Goal: Task Accomplishment & Management: Manage account settings

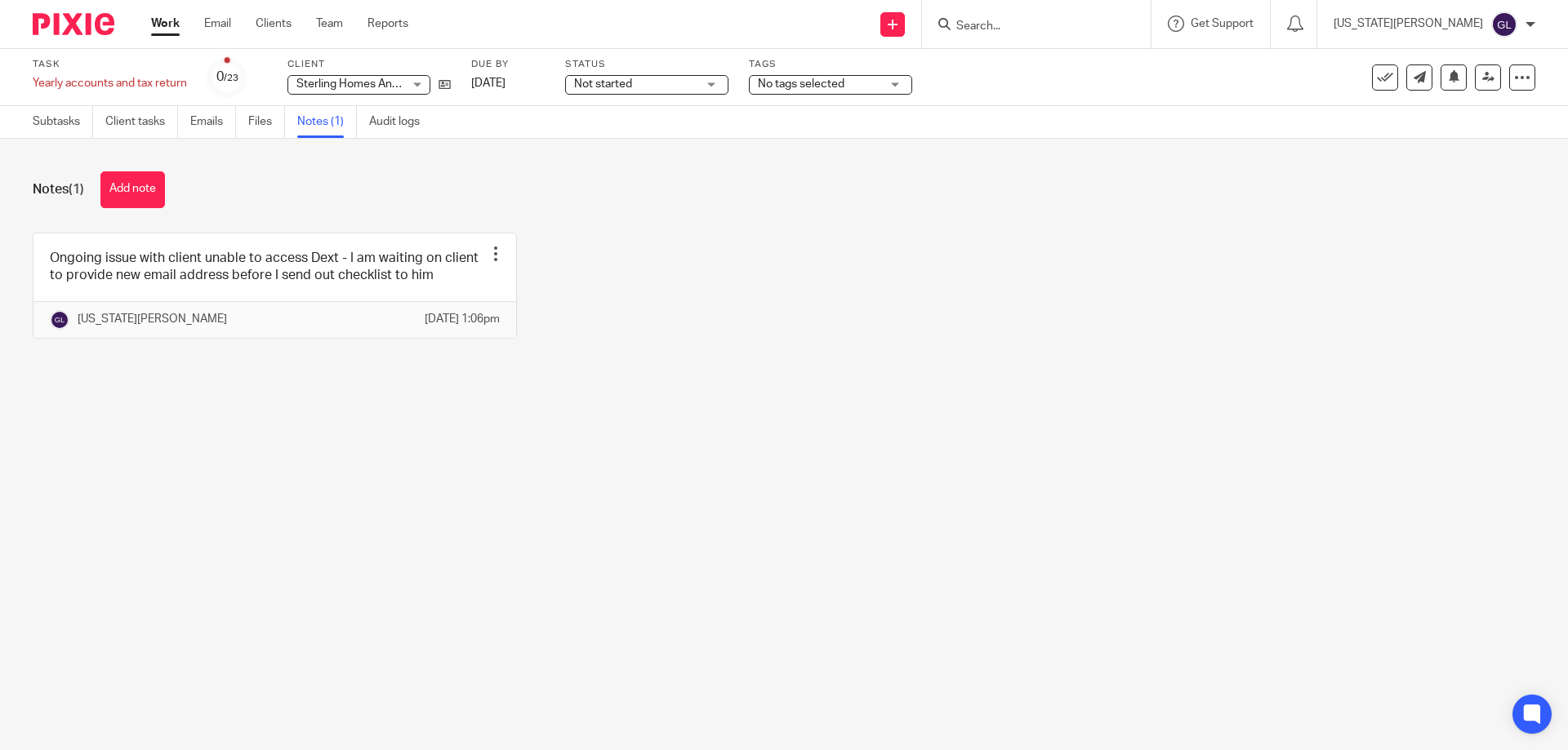
click at [1142, 37] on div at bounding box center [1036, 24] width 229 height 48
click at [1102, 30] on input "Search" at bounding box center [1028, 27] width 147 height 14
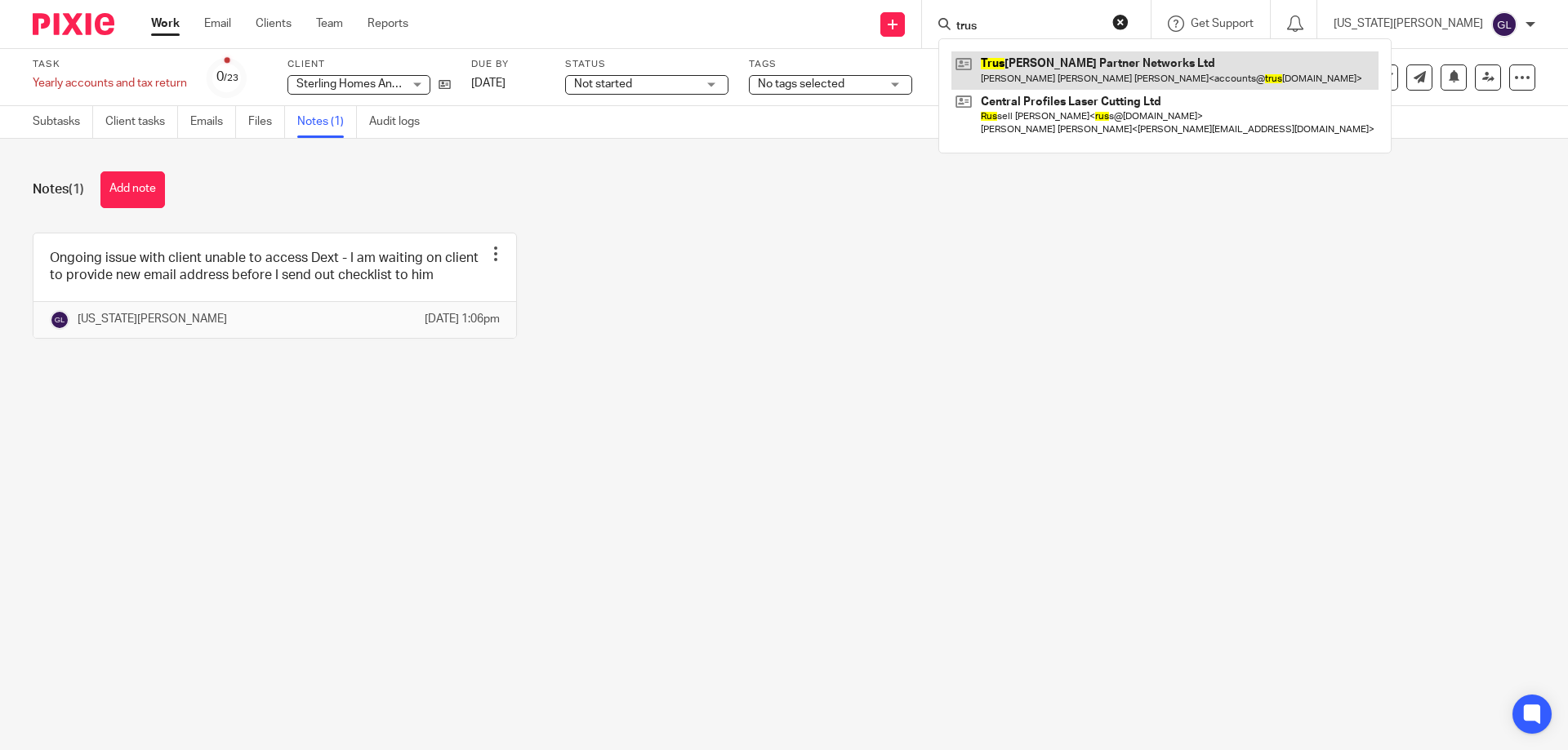
type input "trus"
click at [1136, 66] on link at bounding box center [1165, 71] width 427 height 38
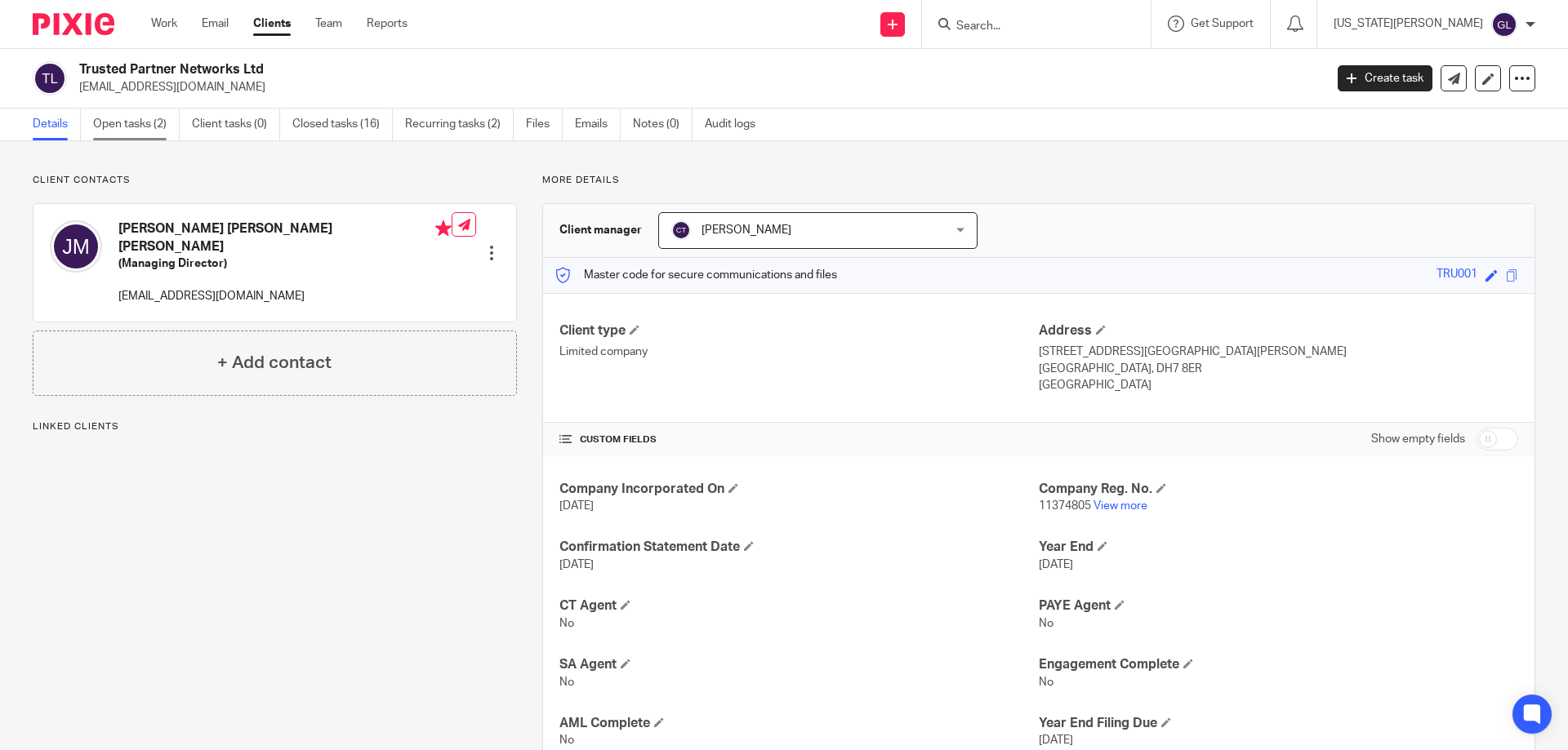
click at [122, 129] on link "Open tasks (2)" at bounding box center [136, 125] width 87 height 32
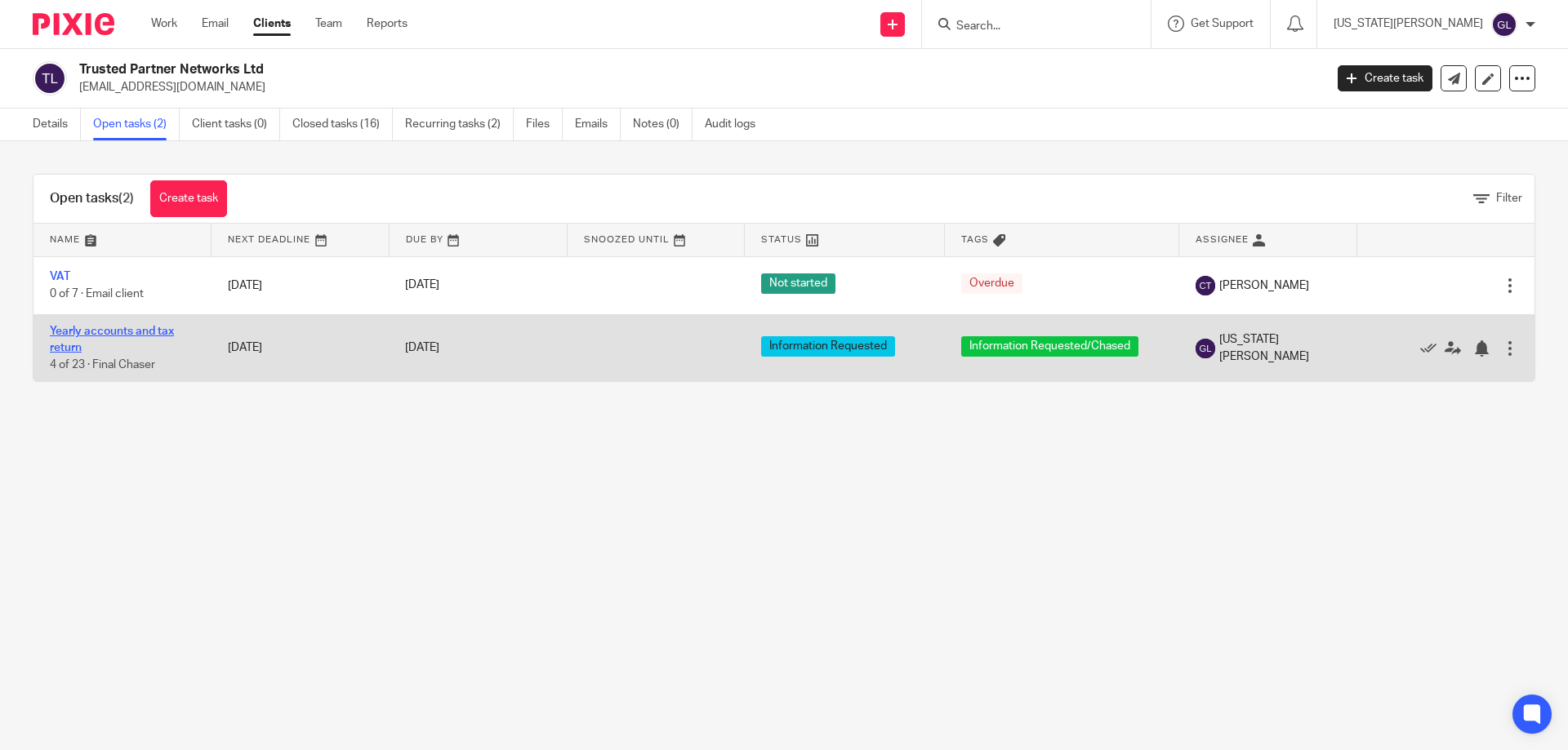
click at [82, 334] on link "Yearly accounts and tax return" at bounding box center [112, 339] width 124 height 28
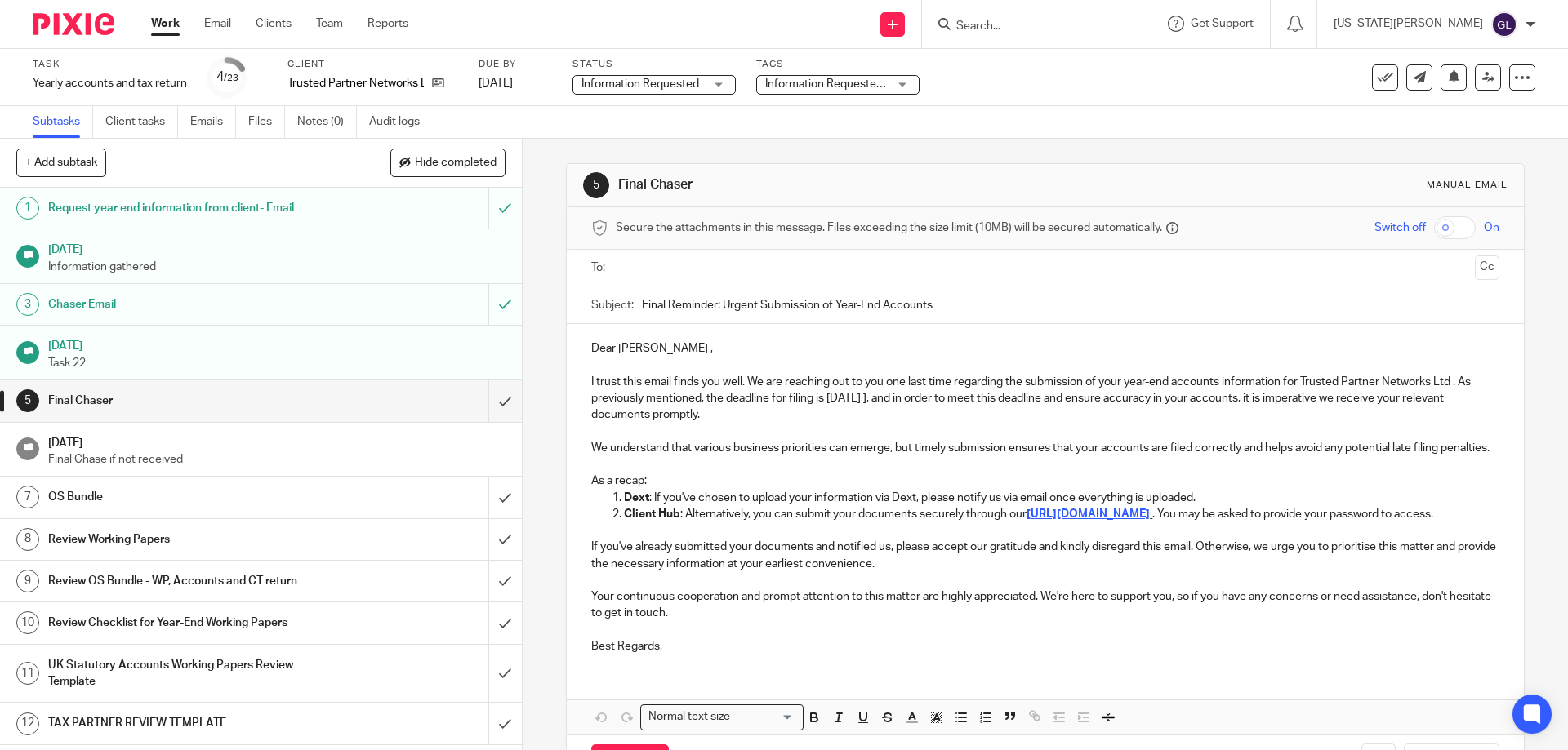
click at [247, 124] on ul "Subtasks Client tasks Emails Files Notes (0) Audit logs" at bounding box center [239, 122] width 412 height 32
click at [268, 129] on link "Files" at bounding box center [266, 122] width 37 height 32
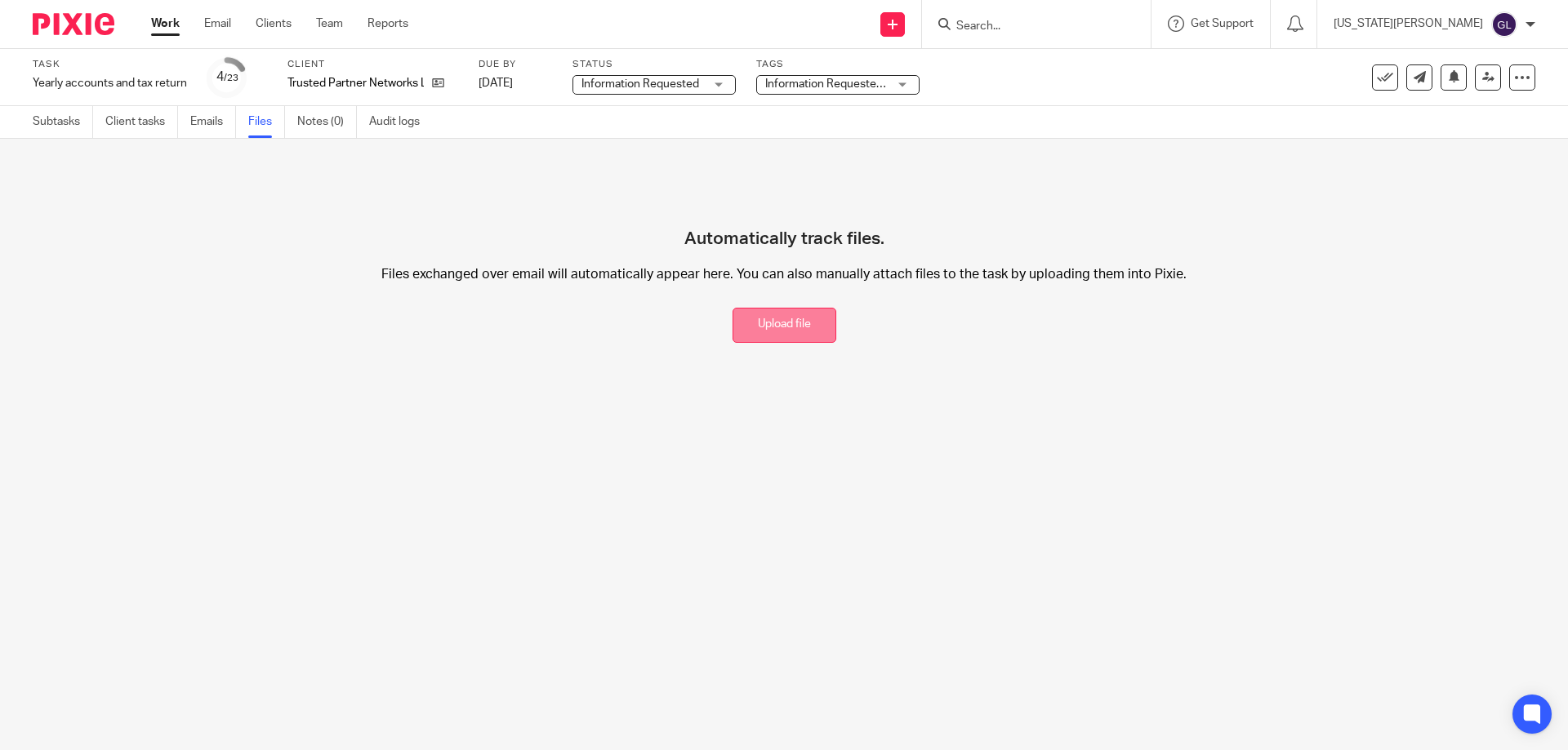
click at [766, 335] on button "Upload file" at bounding box center [784, 325] width 104 height 35
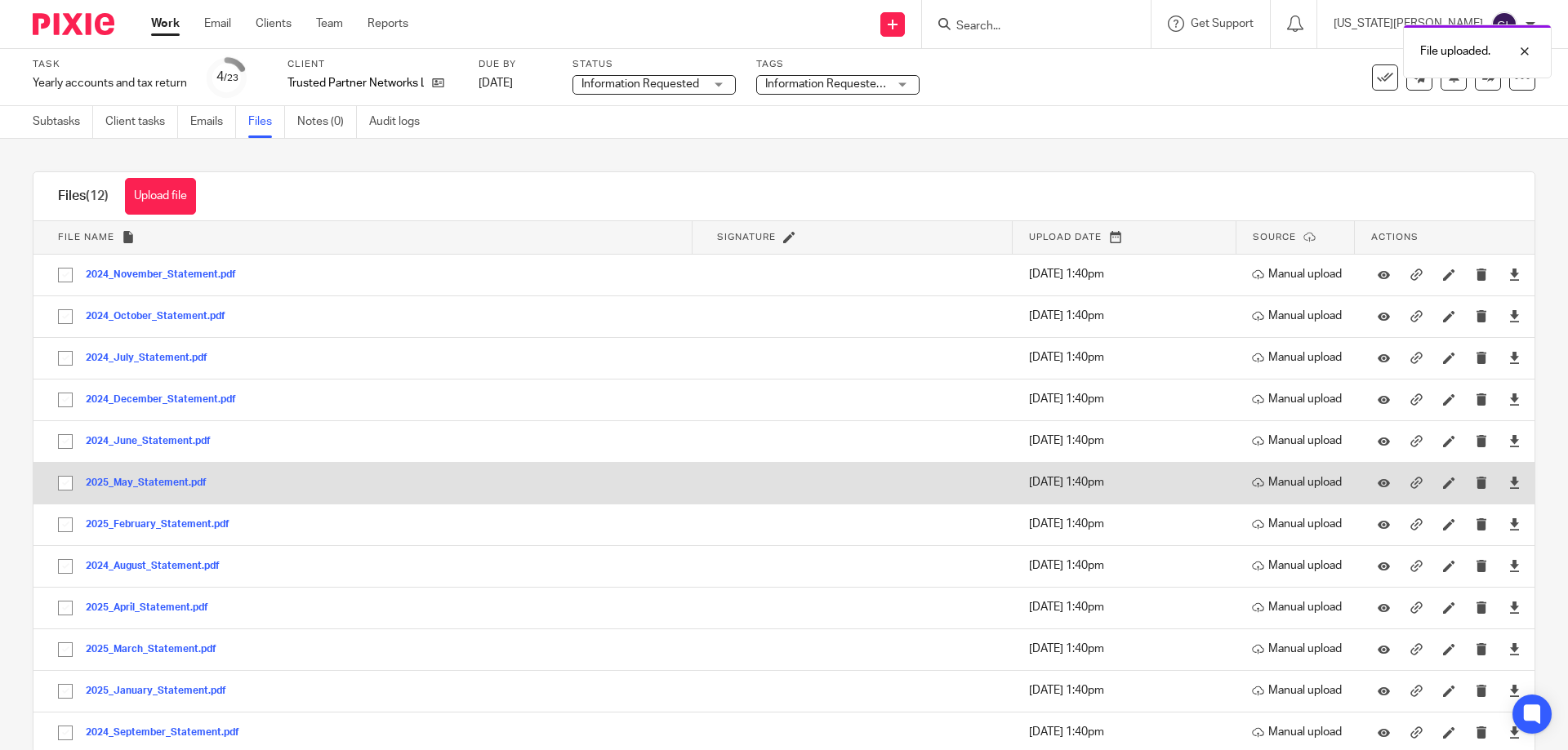
scroll to position [37, 0]
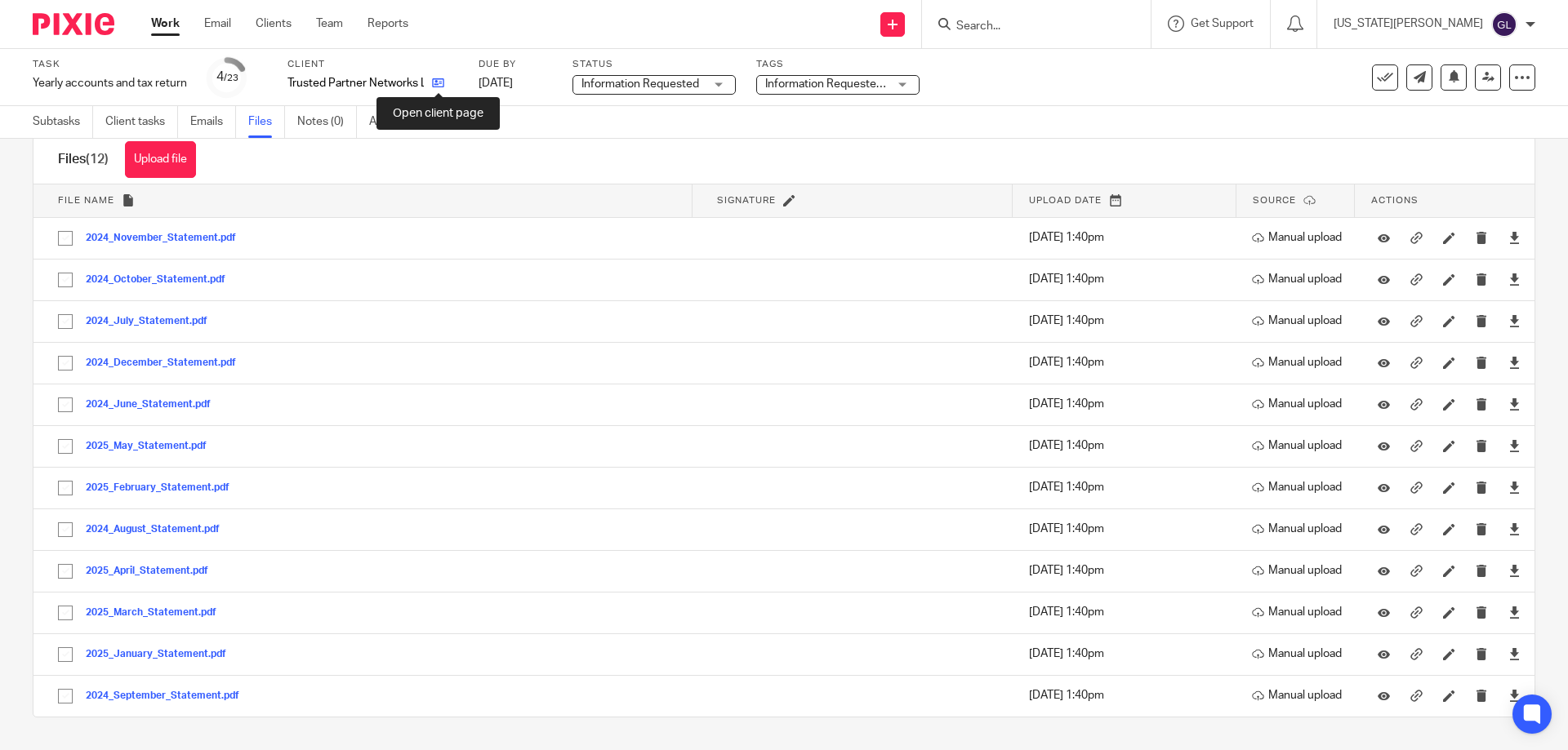
click at [430, 84] on link at bounding box center [433, 83] width 21 height 16
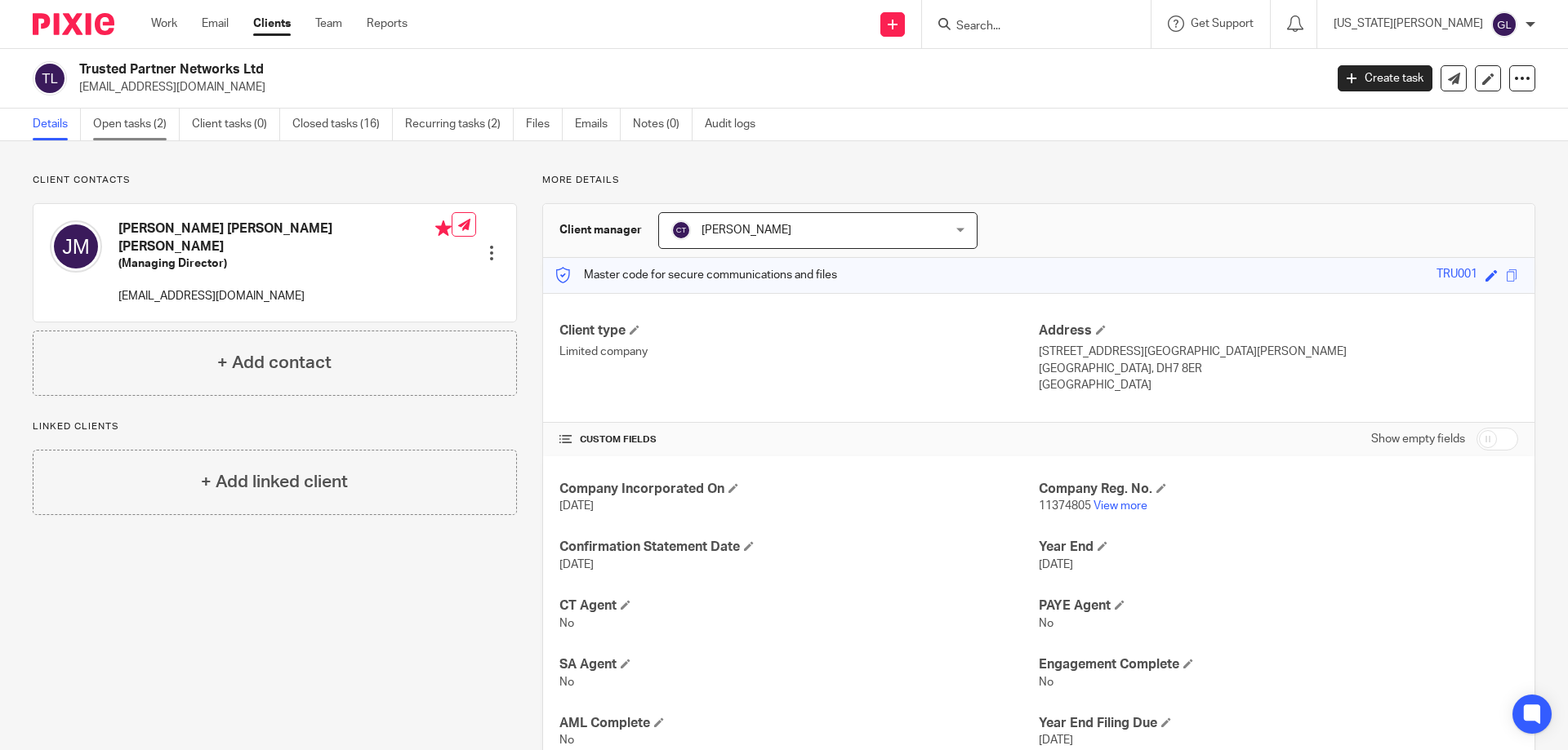
click at [152, 126] on link "Open tasks (2)" at bounding box center [136, 125] width 87 height 32
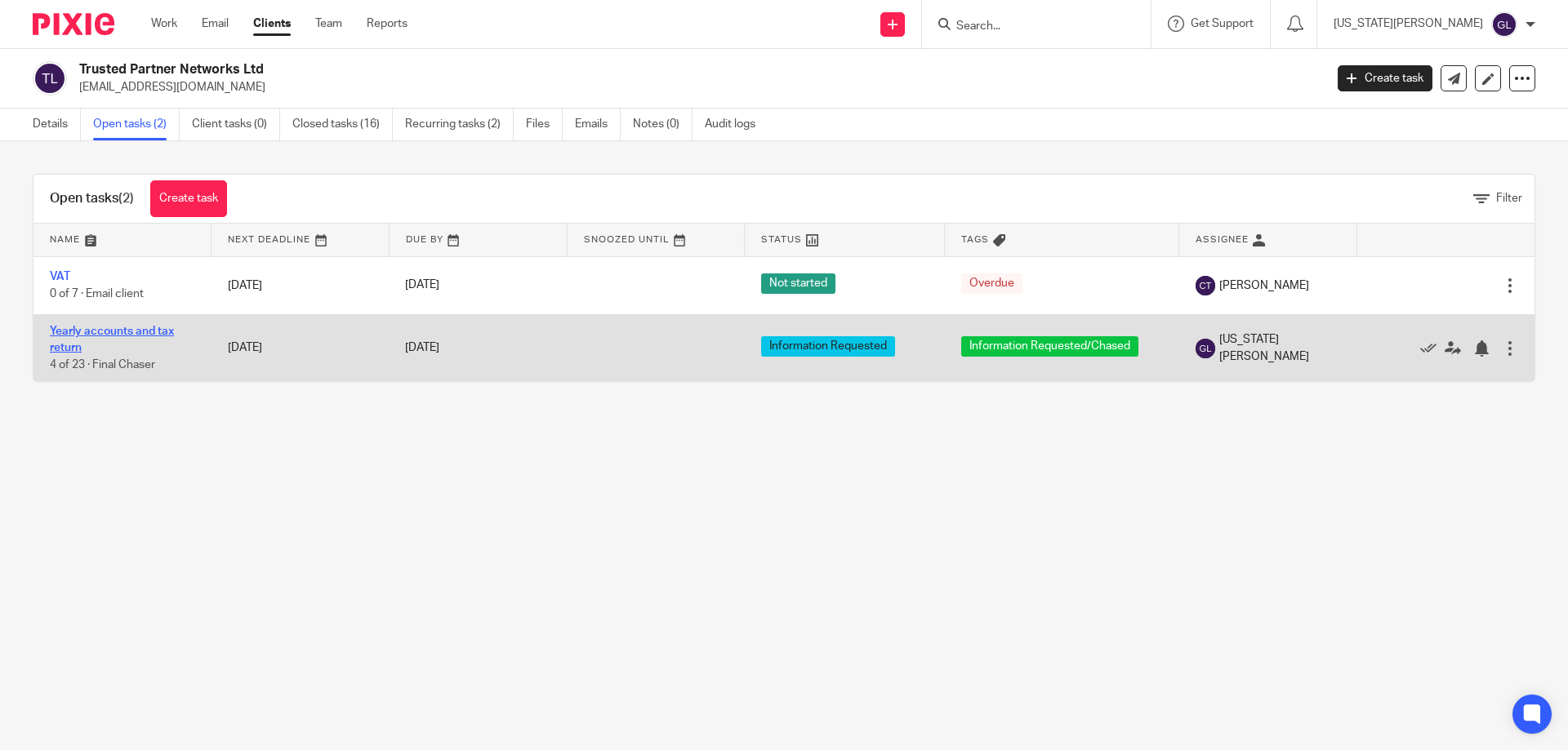
click at [83, 329] on link "Yearly accounts and tax return" at bounding box center [112, 339] width 124 height 28
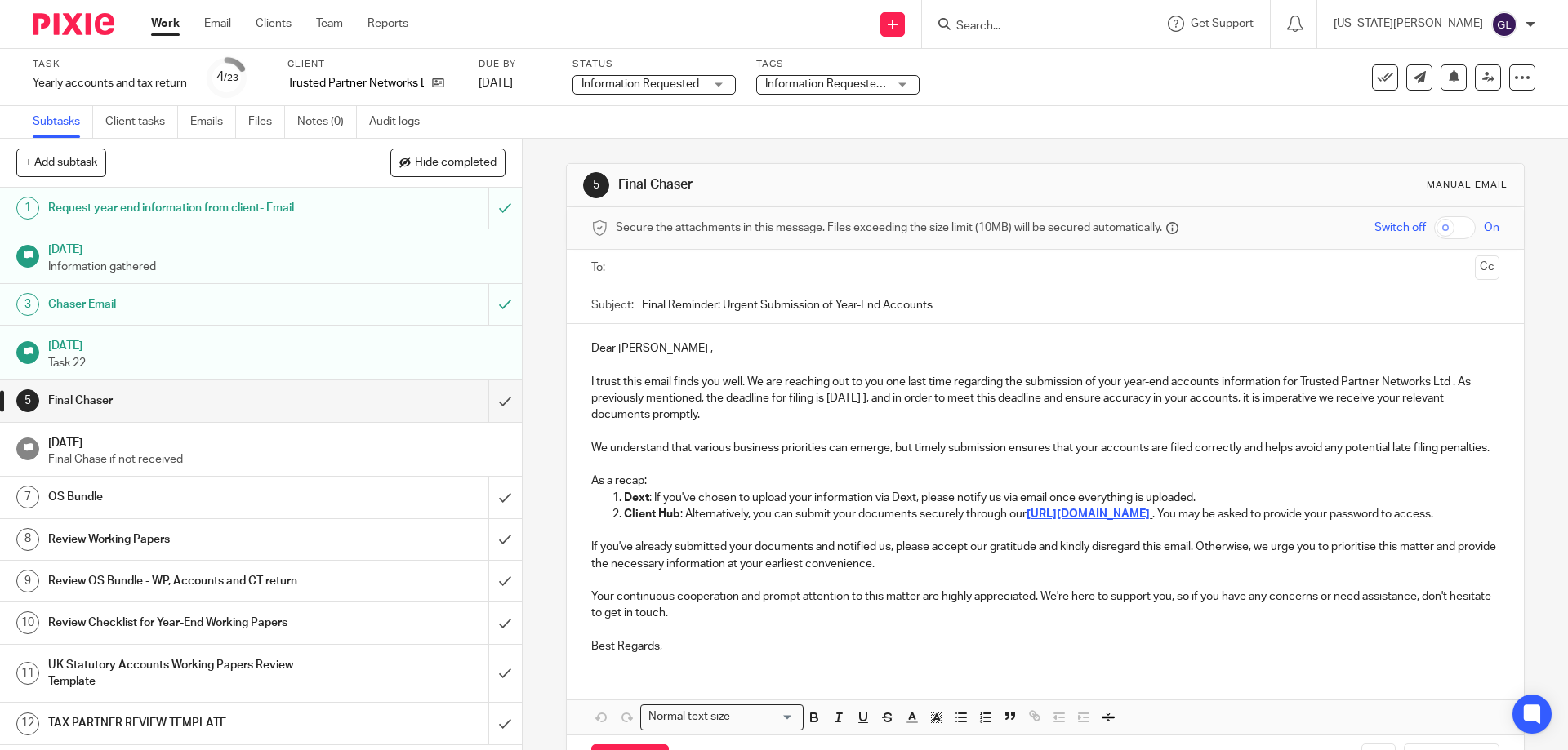
click at [323, 540] on div "Review Working Papers" at bounding box center [260, 539] width 423 height 24
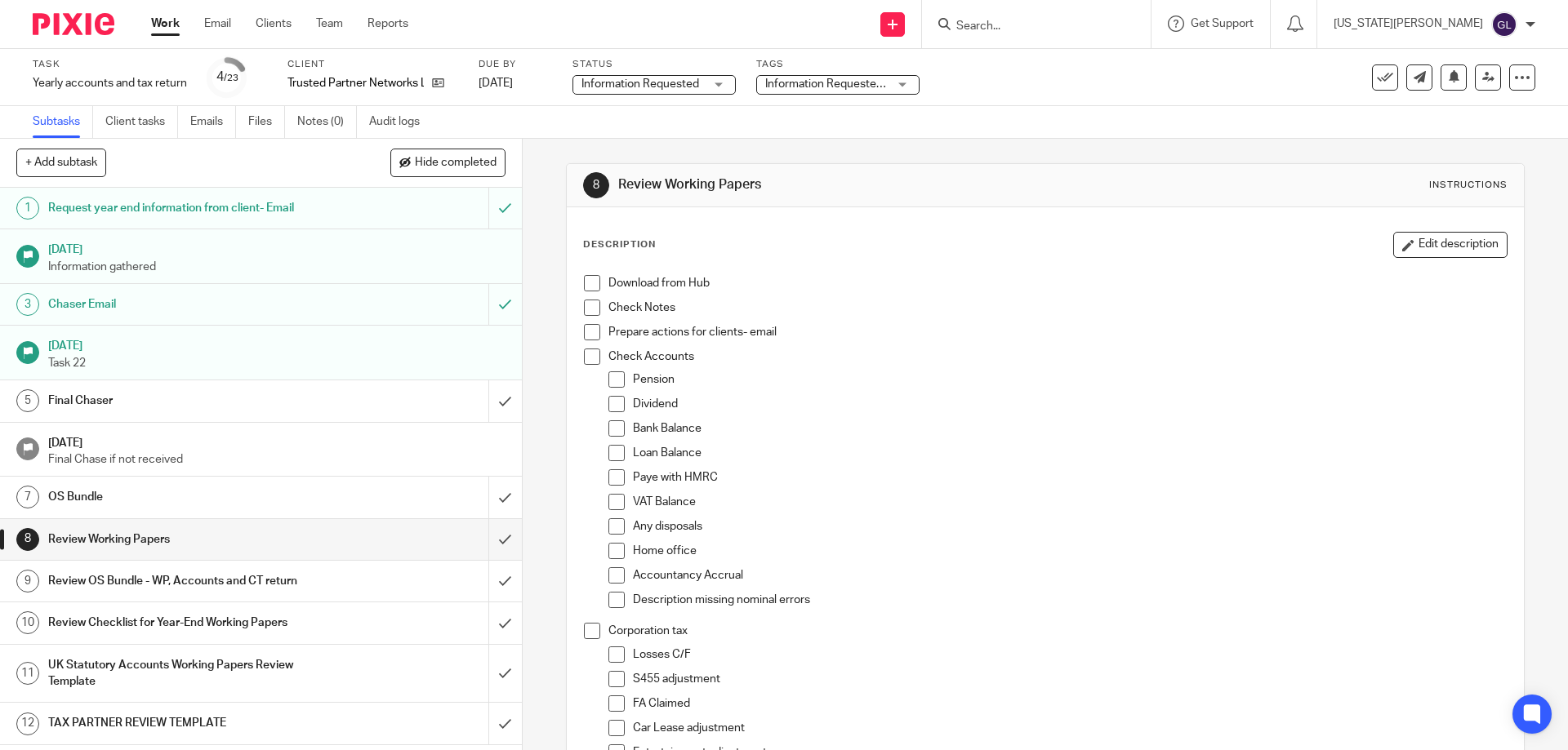
scroll to position [285, 0]
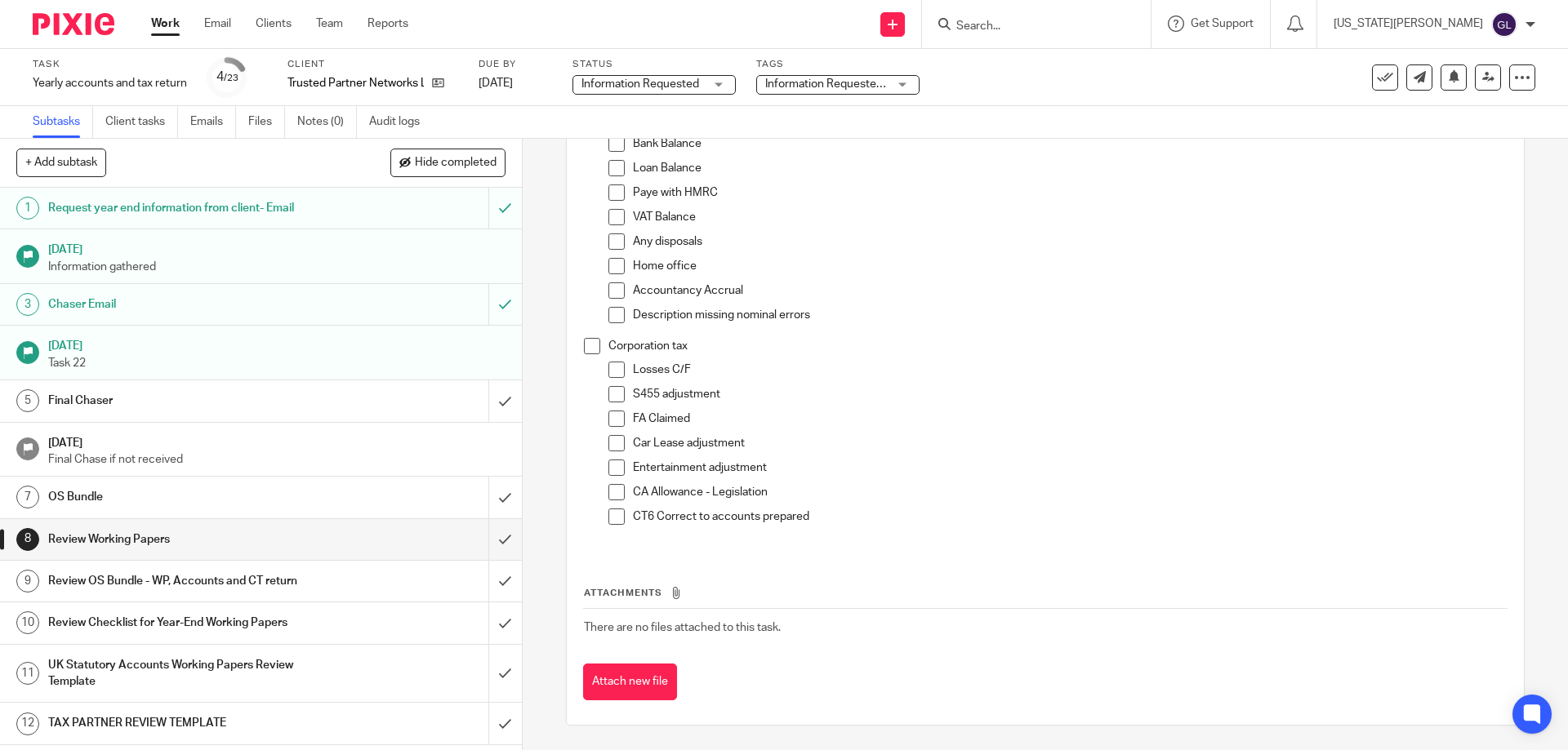
click at [153, 493] on h1 "OS Bundle" at bounding box center [189, 496] width 282 height 24
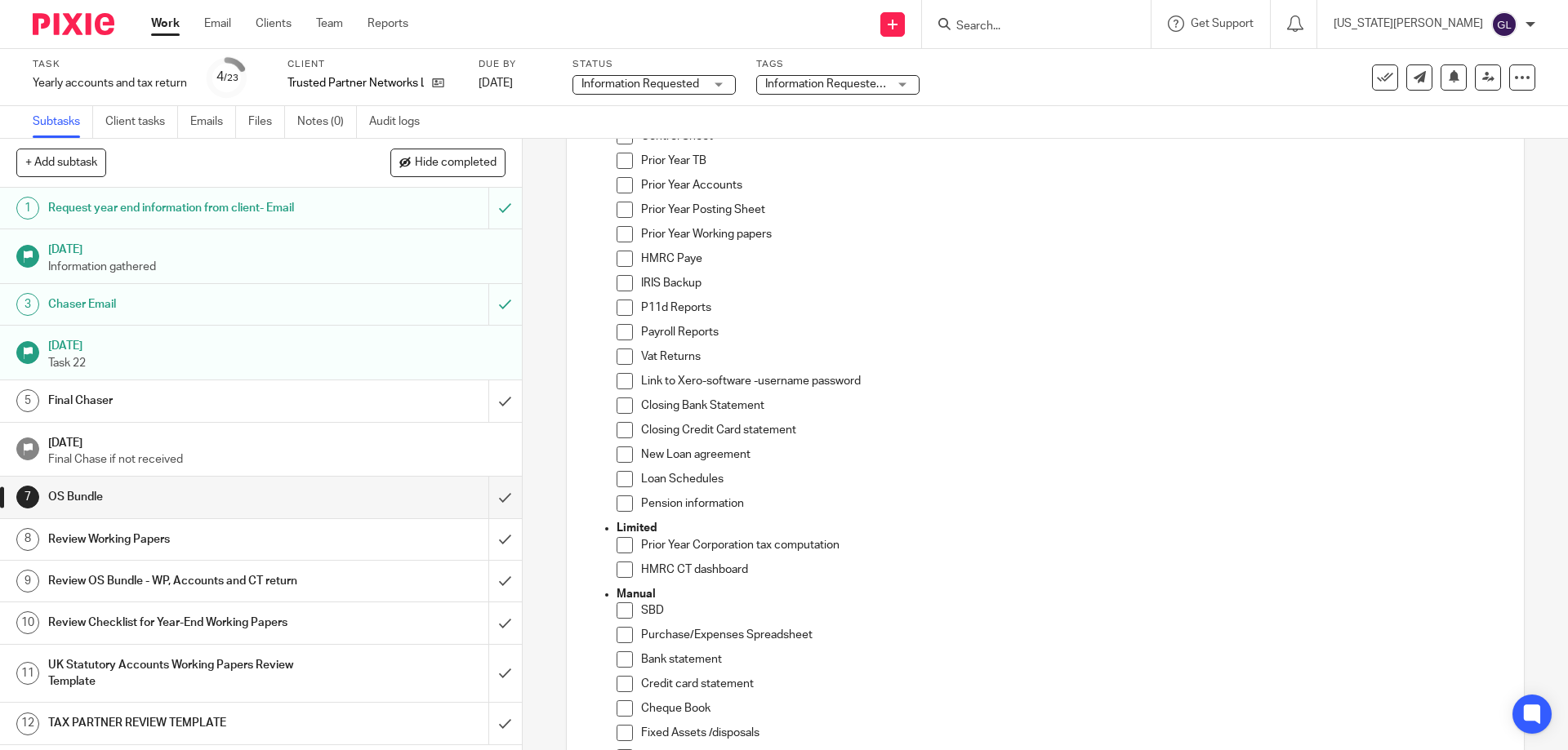
scroll to position [327, 0]
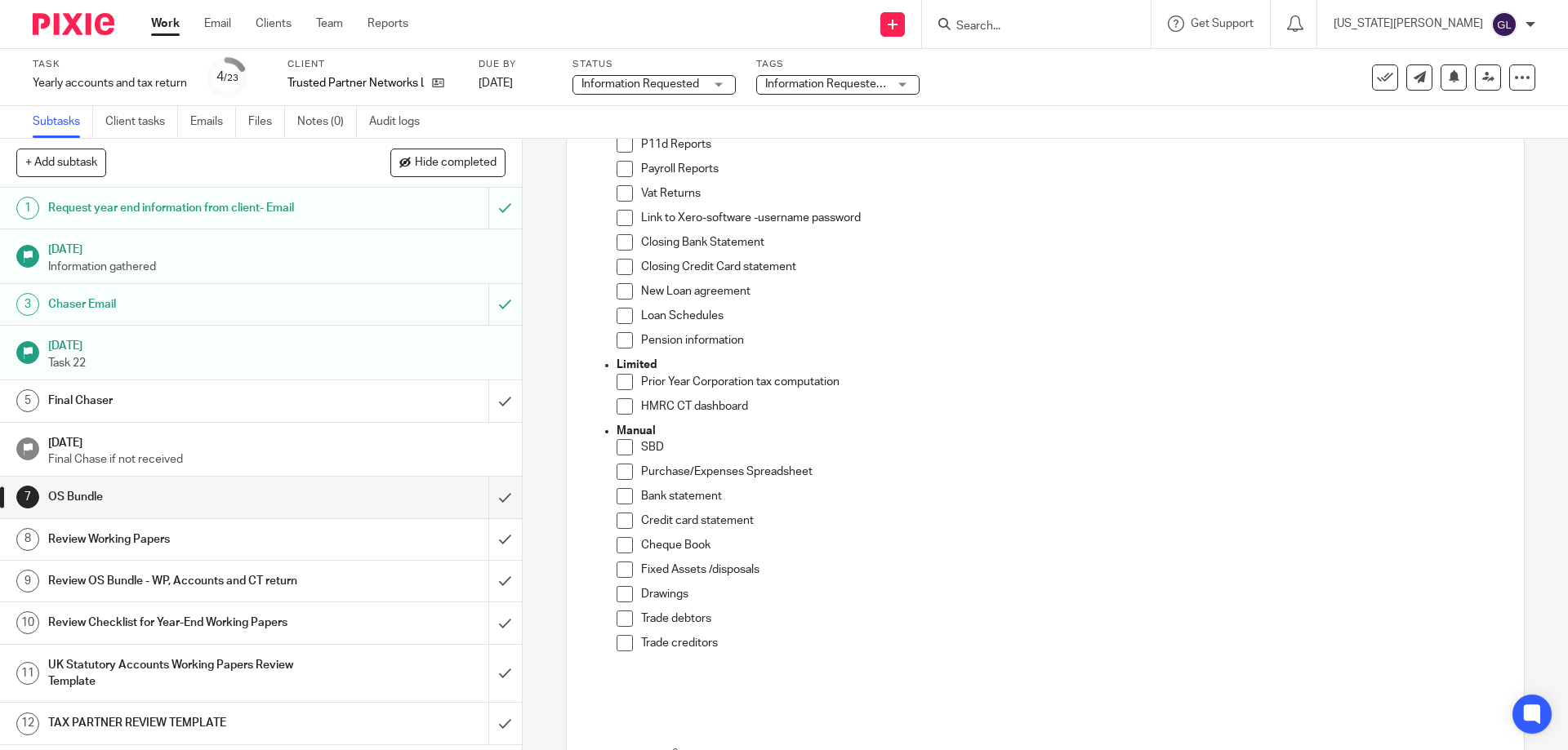
click at [620, 489] on span at bounding box center [625, 496] width 16 height 16
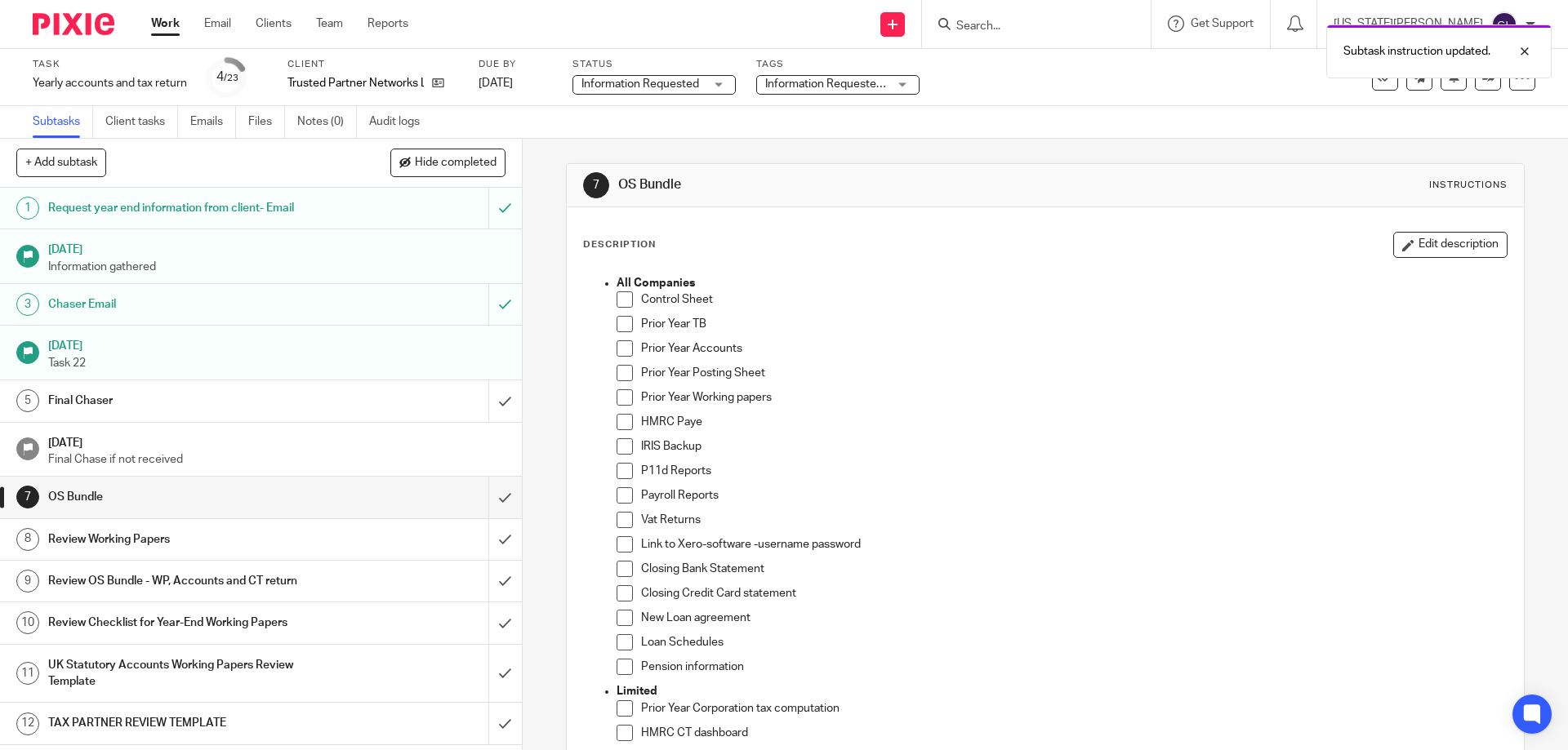
click at [826, 83] on span "Information Requested/Chased" at bounding box center [846, 84] width 161 height 12
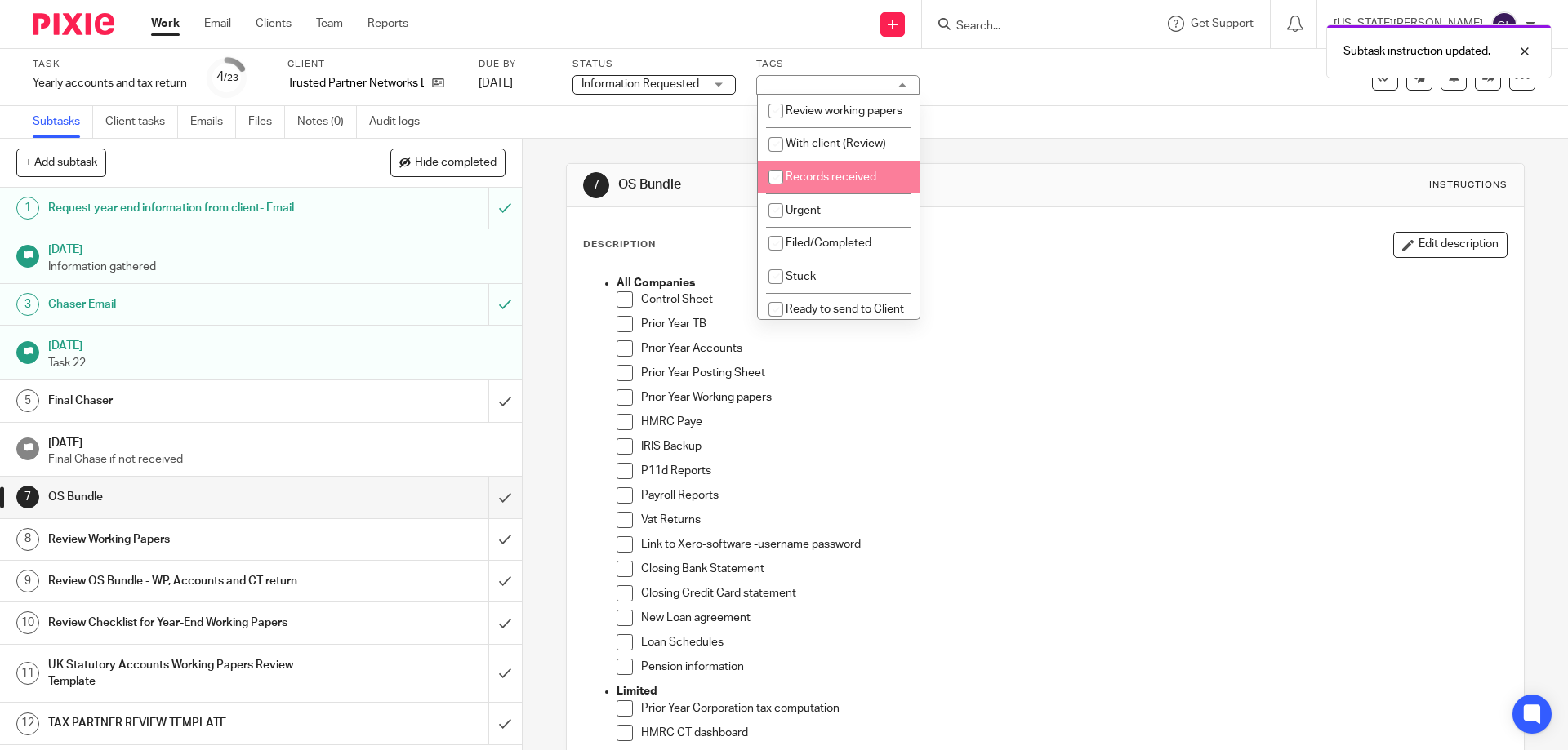
click at [871, 183] on span "Records received" at bounding box center [830, 177] width 90 height 12
checkbox input "true"
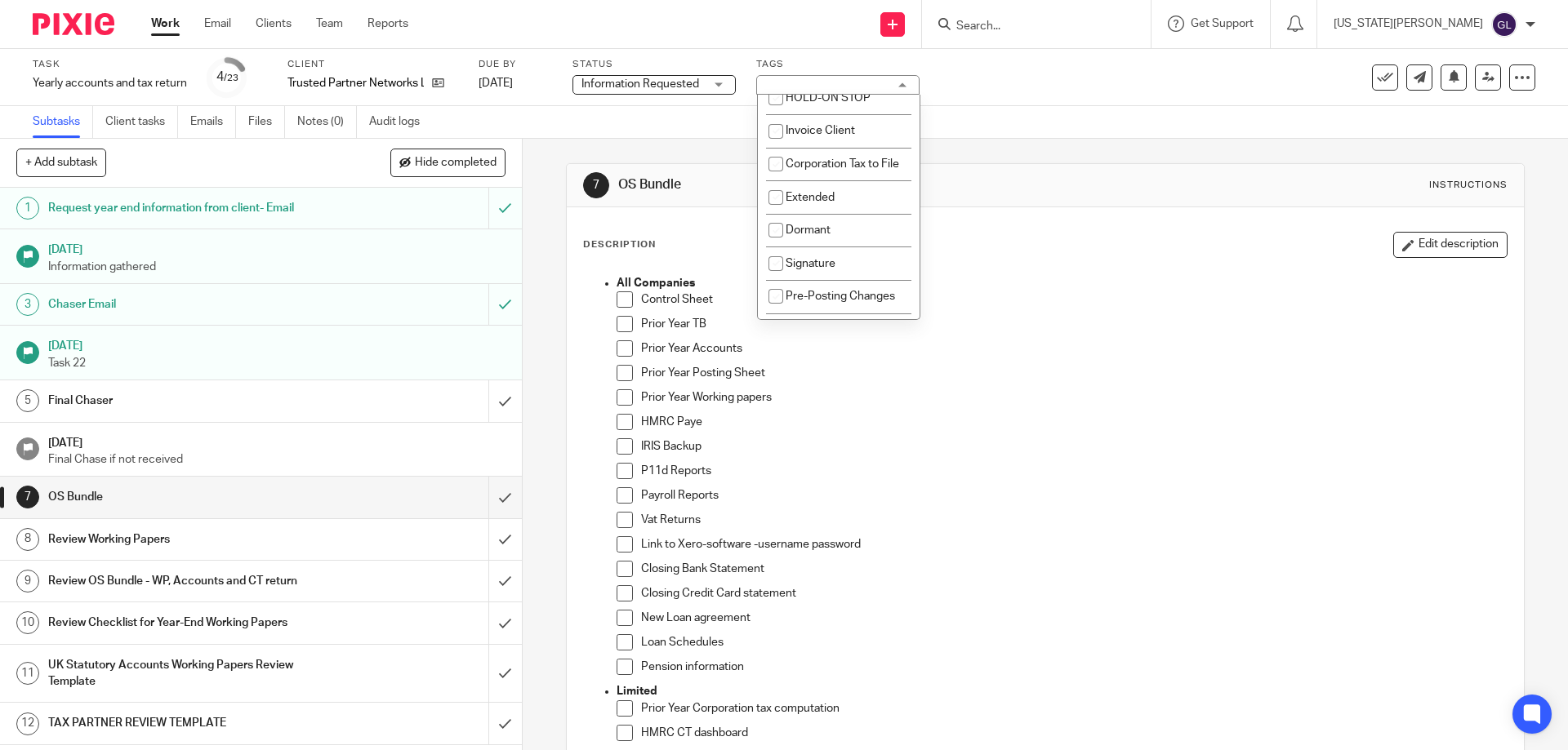
scroll to position [504, 0]
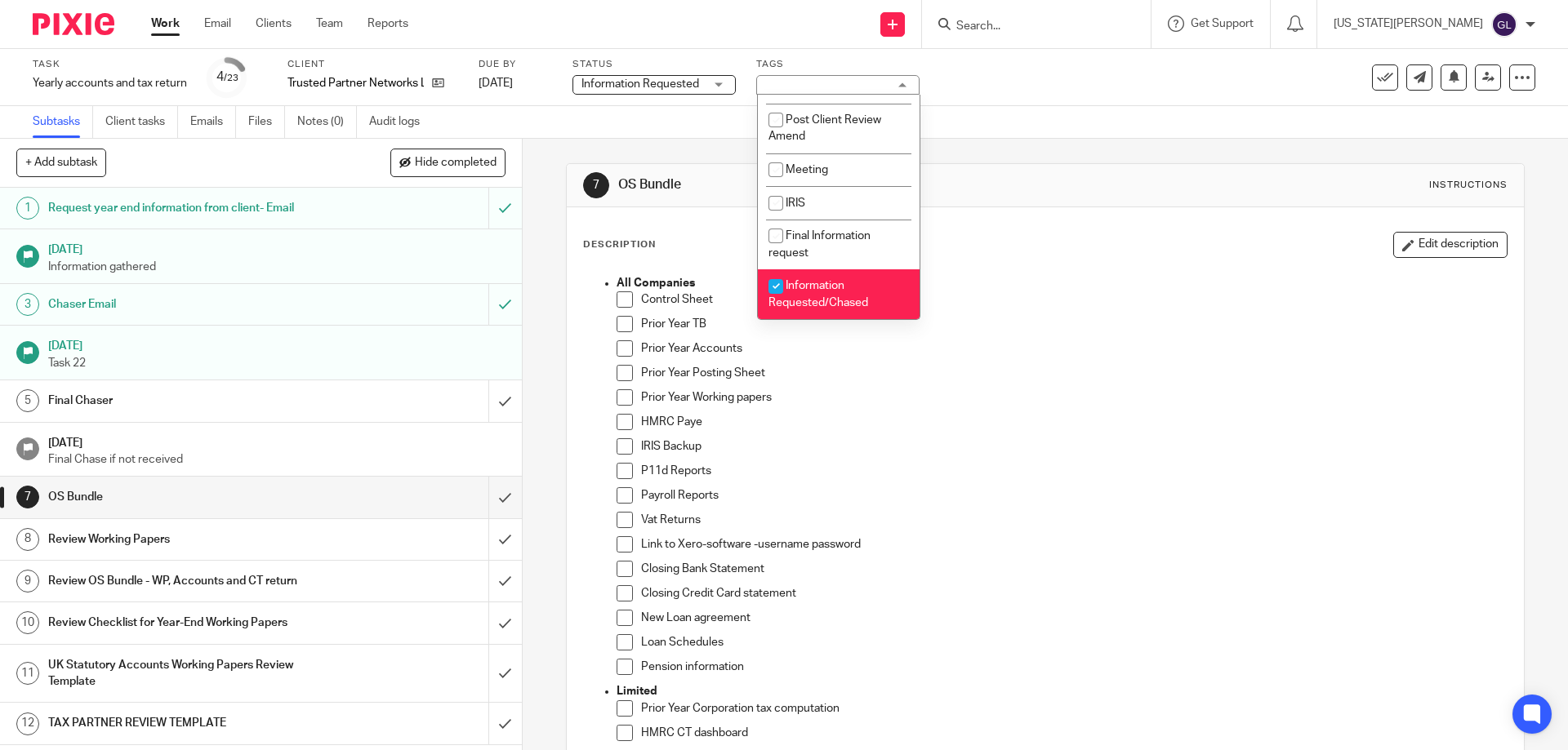
click at [858, 293] on li "Information Requested/Chased" at bounding box center [838, 295] width 162 height 50
checkbox input "false"
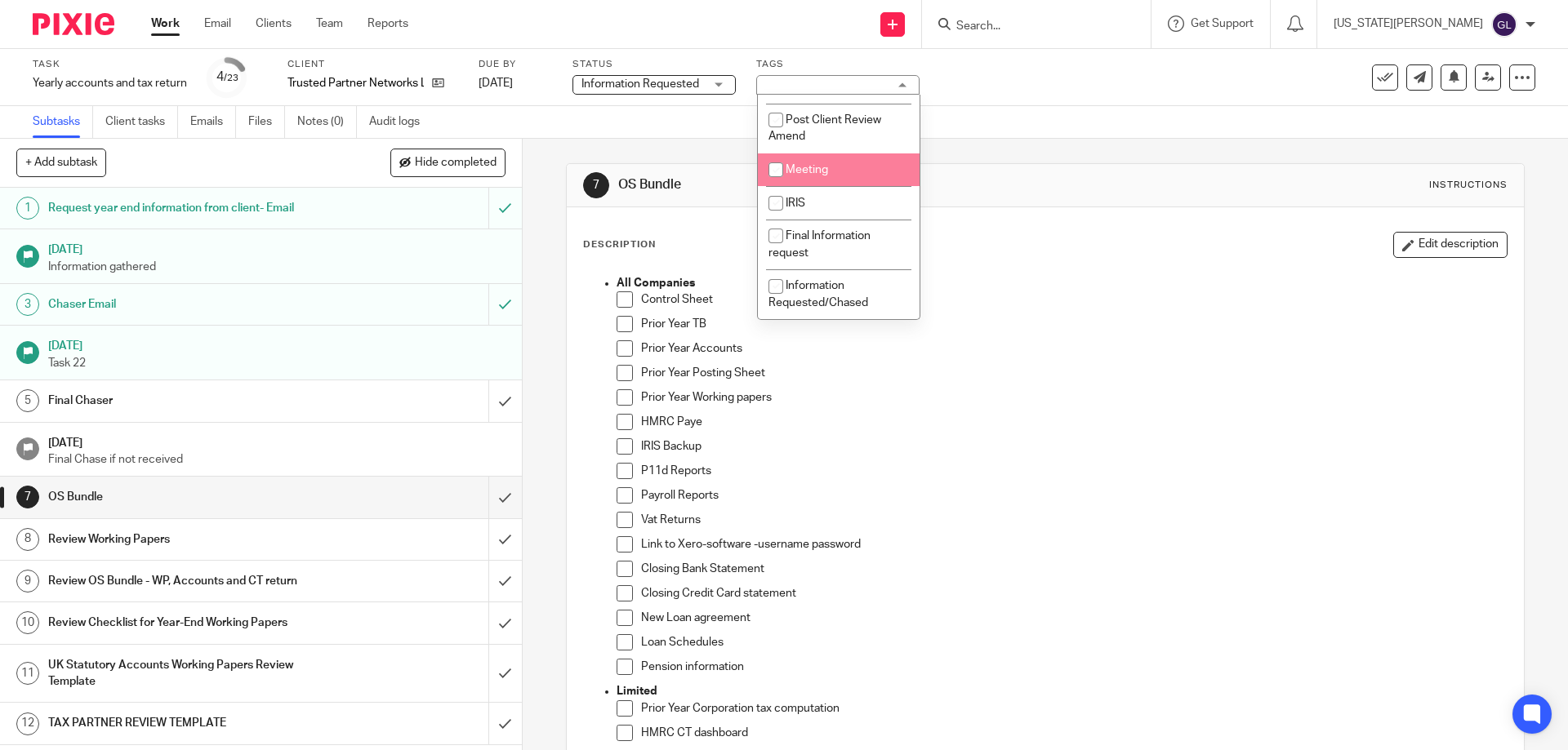
click at [636, 73] on div "Status Information Requested Information Requested Not started In progress In r…" at bounding box center [654, 78] width 164 height 39
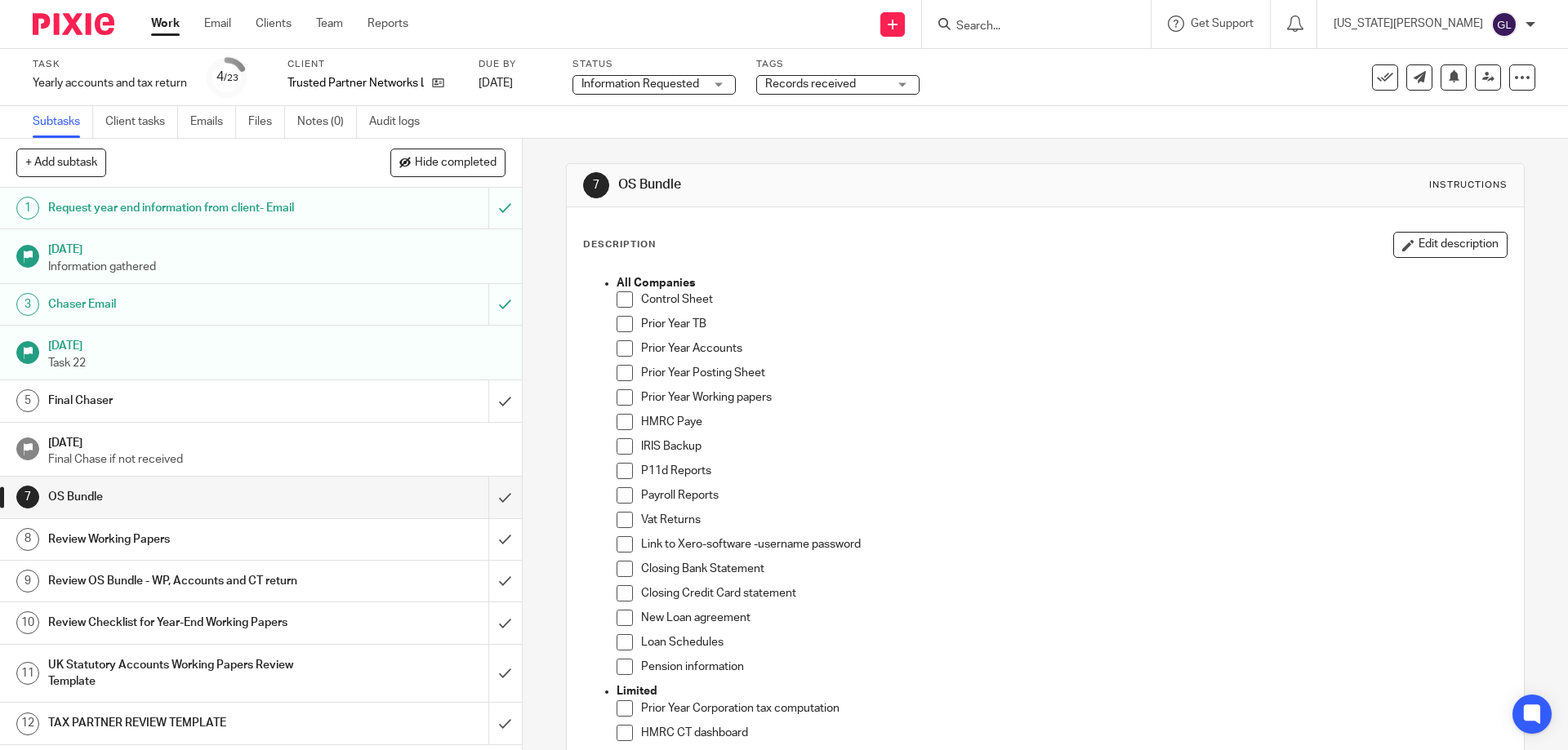
click at [634, 89] on span "Information Requested" at bounding box center [641, 84] width 118 height 12
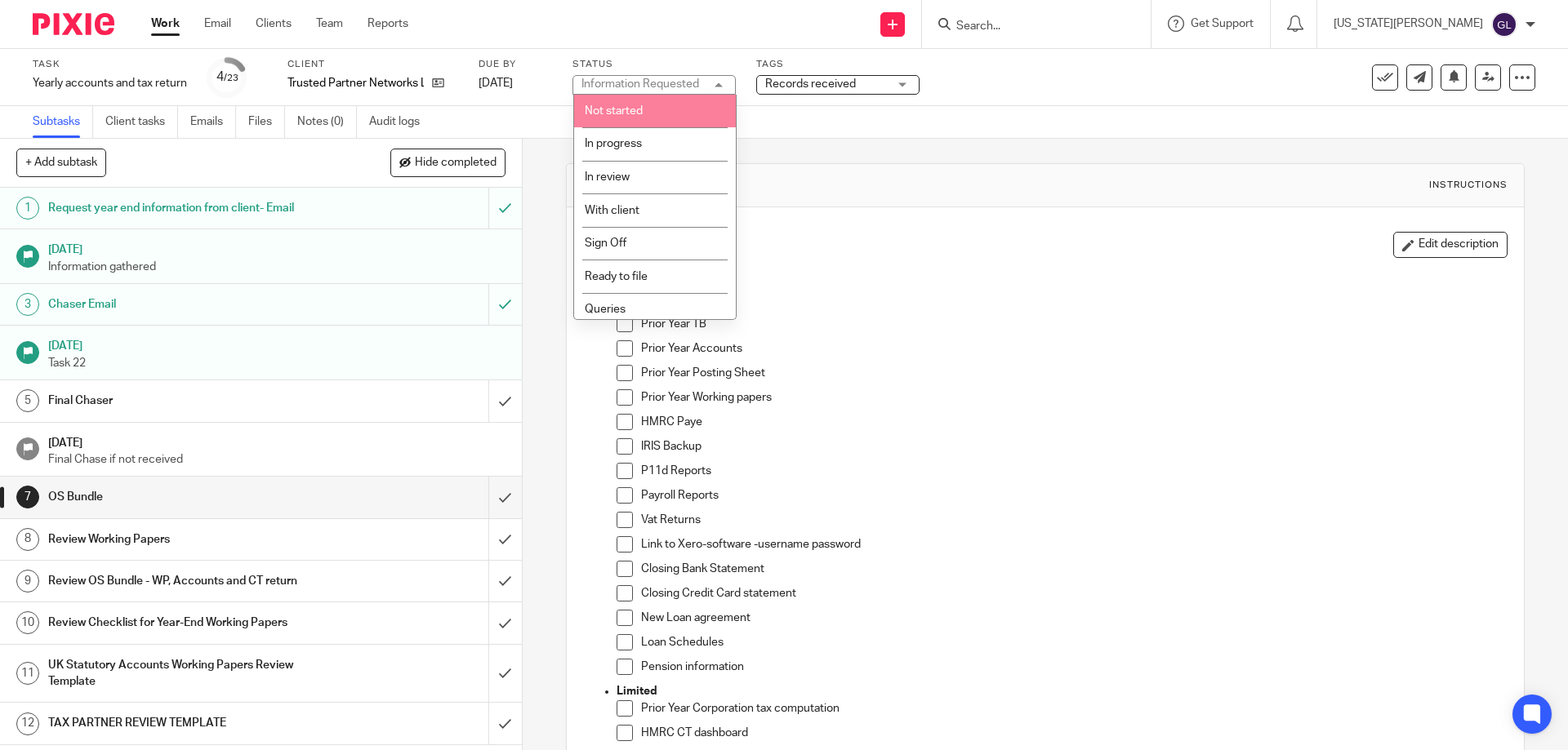
click at [660, 119] on li "Not started" at bounding box center [655, 111] width 162 height 33
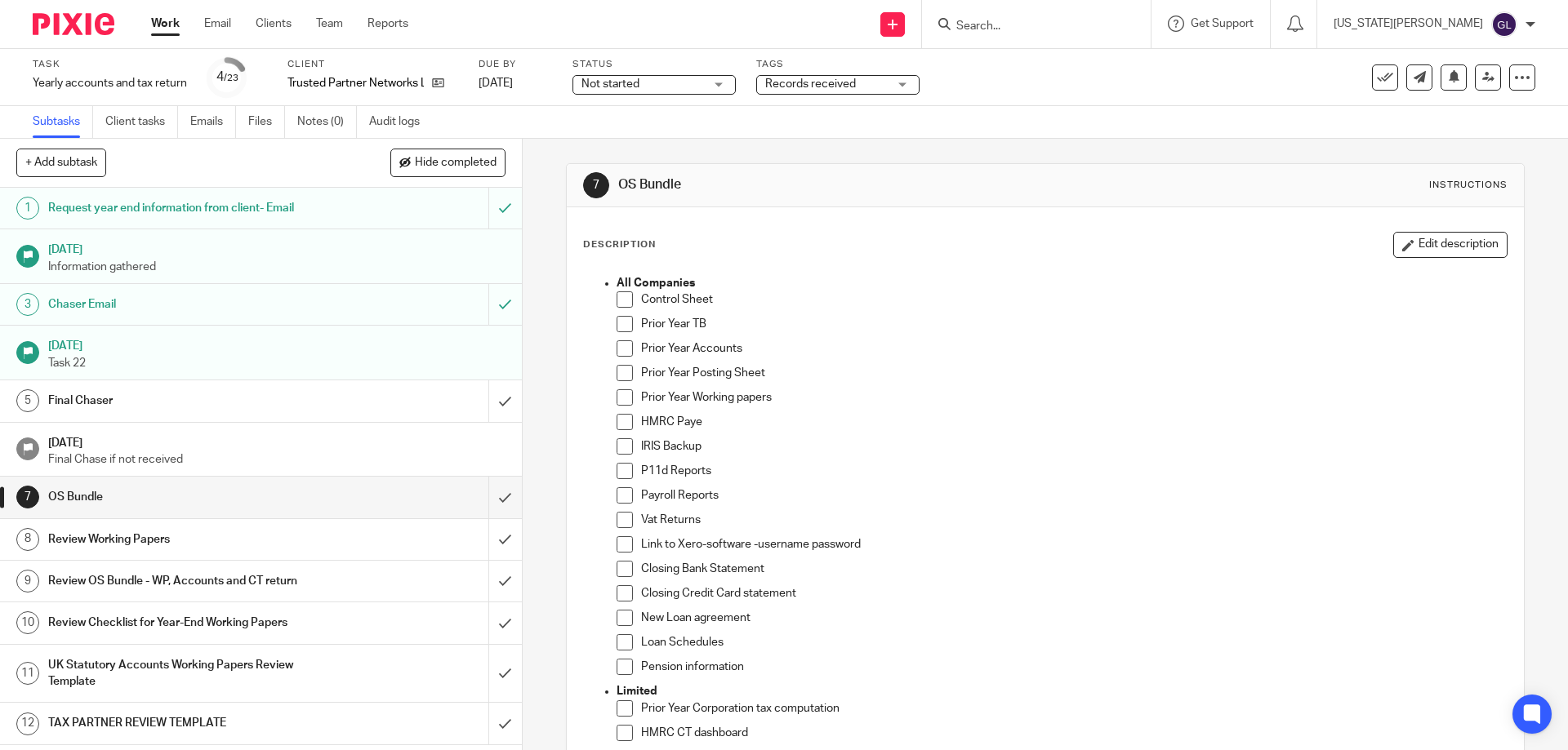
drag, startPoint x: 1077, startPoint y: 138, endPoint x: 1065, endPoint y: 138, distance: 12.0
click at [1073, 138] on div "Subtasks Client tasks Emails Files Notes (0) Audit logs" at bounding box center [784, 122] width 1568 height 33
click at [482, 400] on input "submit" at bounding box center [261, 401] width 522 height 41
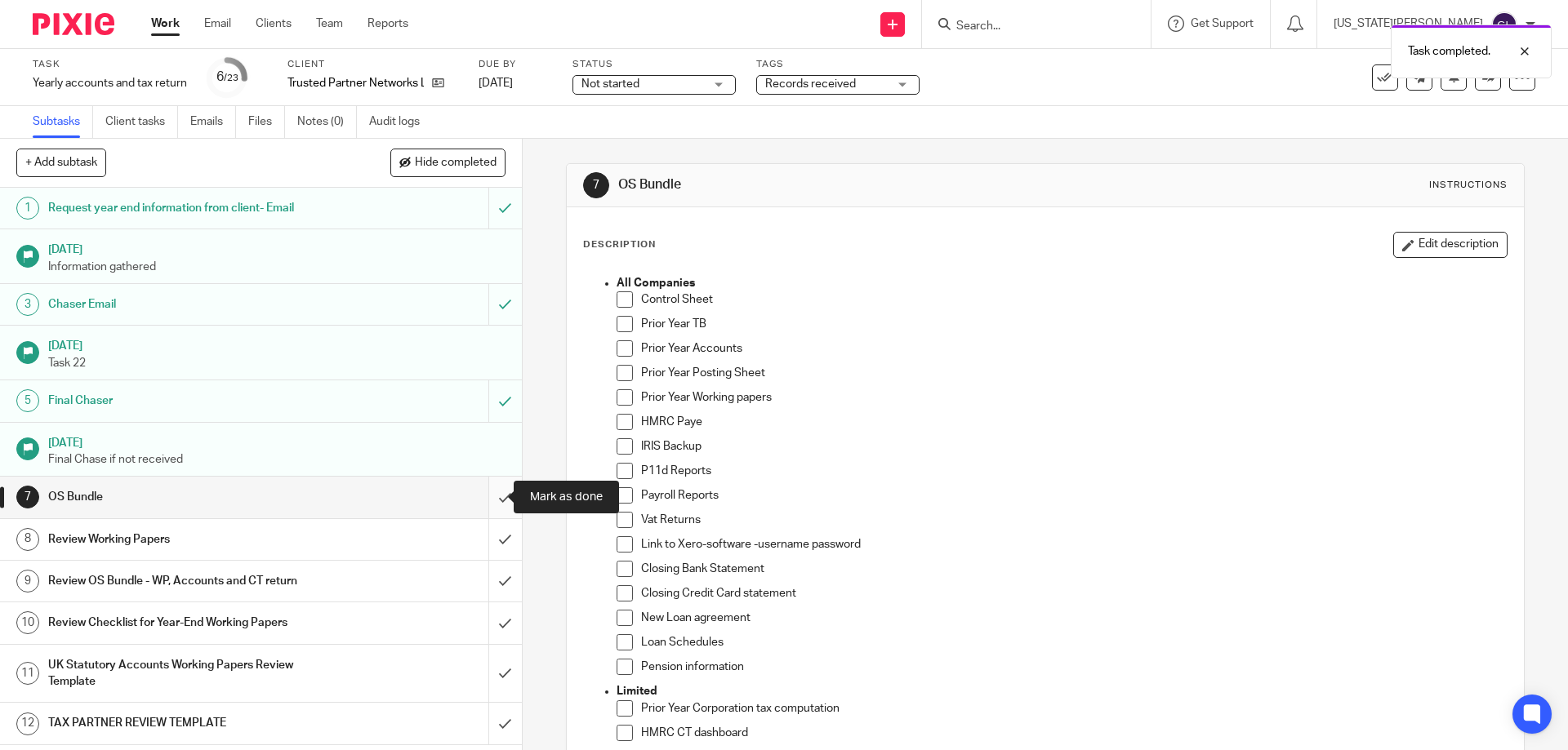
click at [485, 495] on input "submit" at bounding box center [261, 497] width 522 height 41
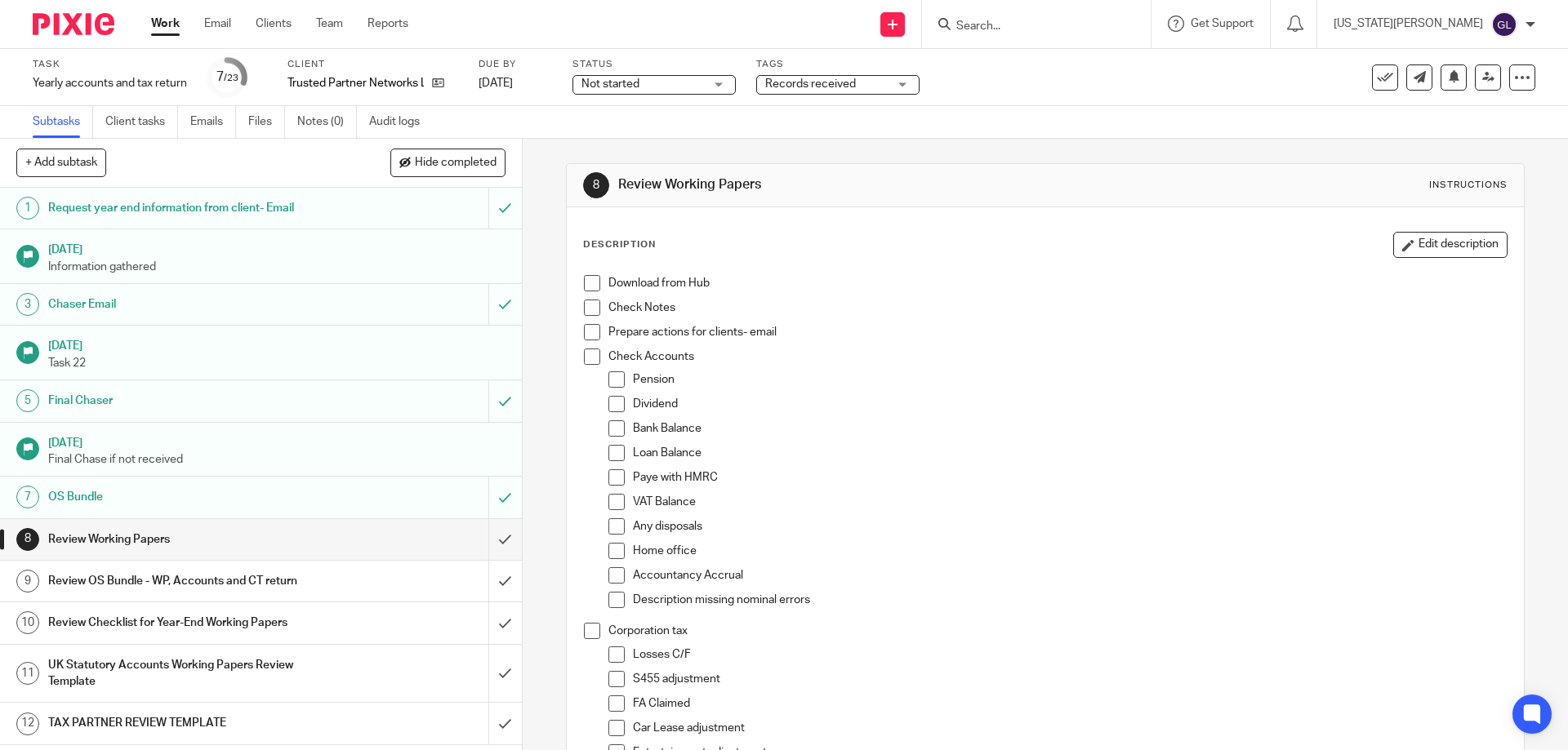
click at [1056, 25] on input "Search" at bounding box center [1028, 27] width 147 height 14
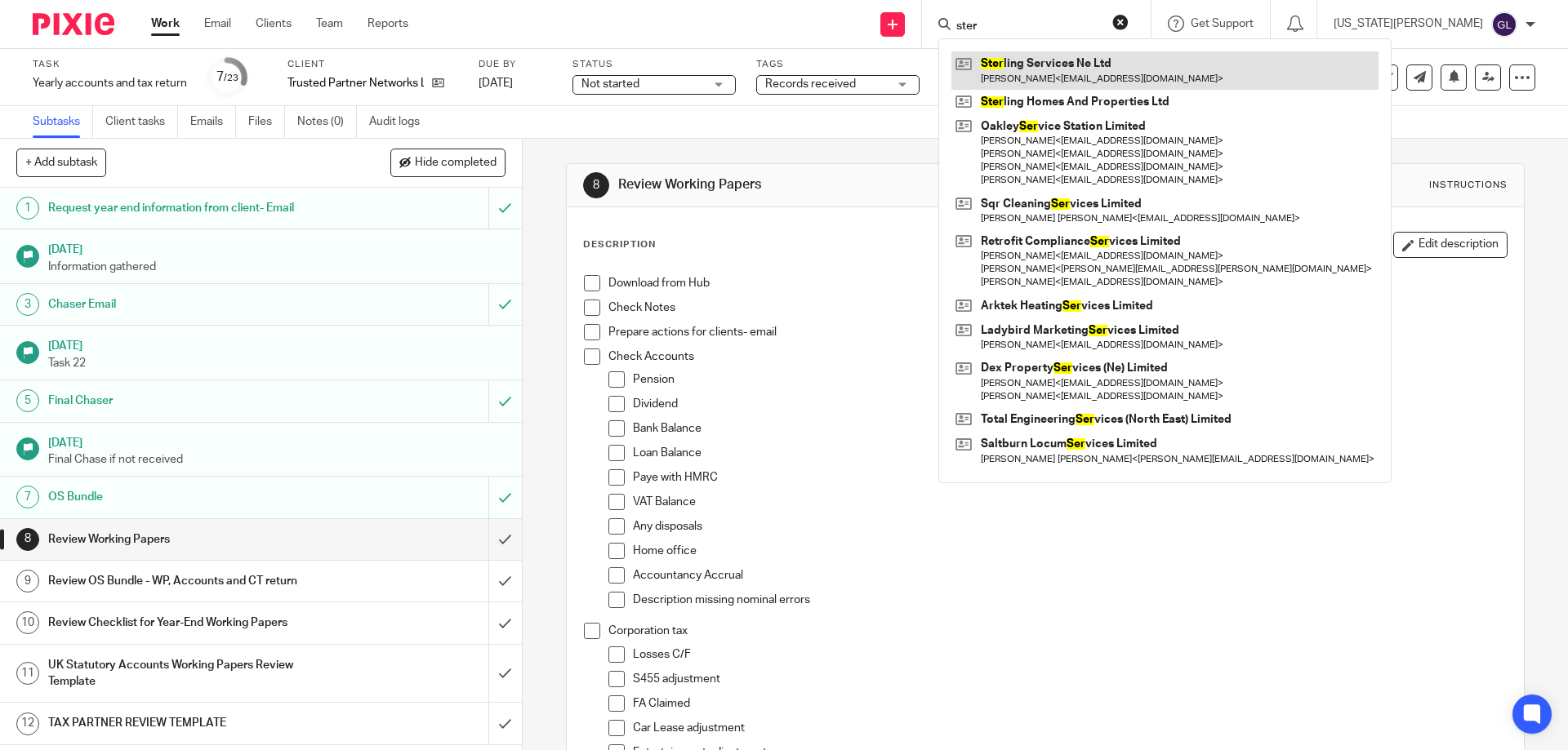
type input "ster"
click at [1191, 68] on link at bounding box center [1165, 71] width 427 height 38
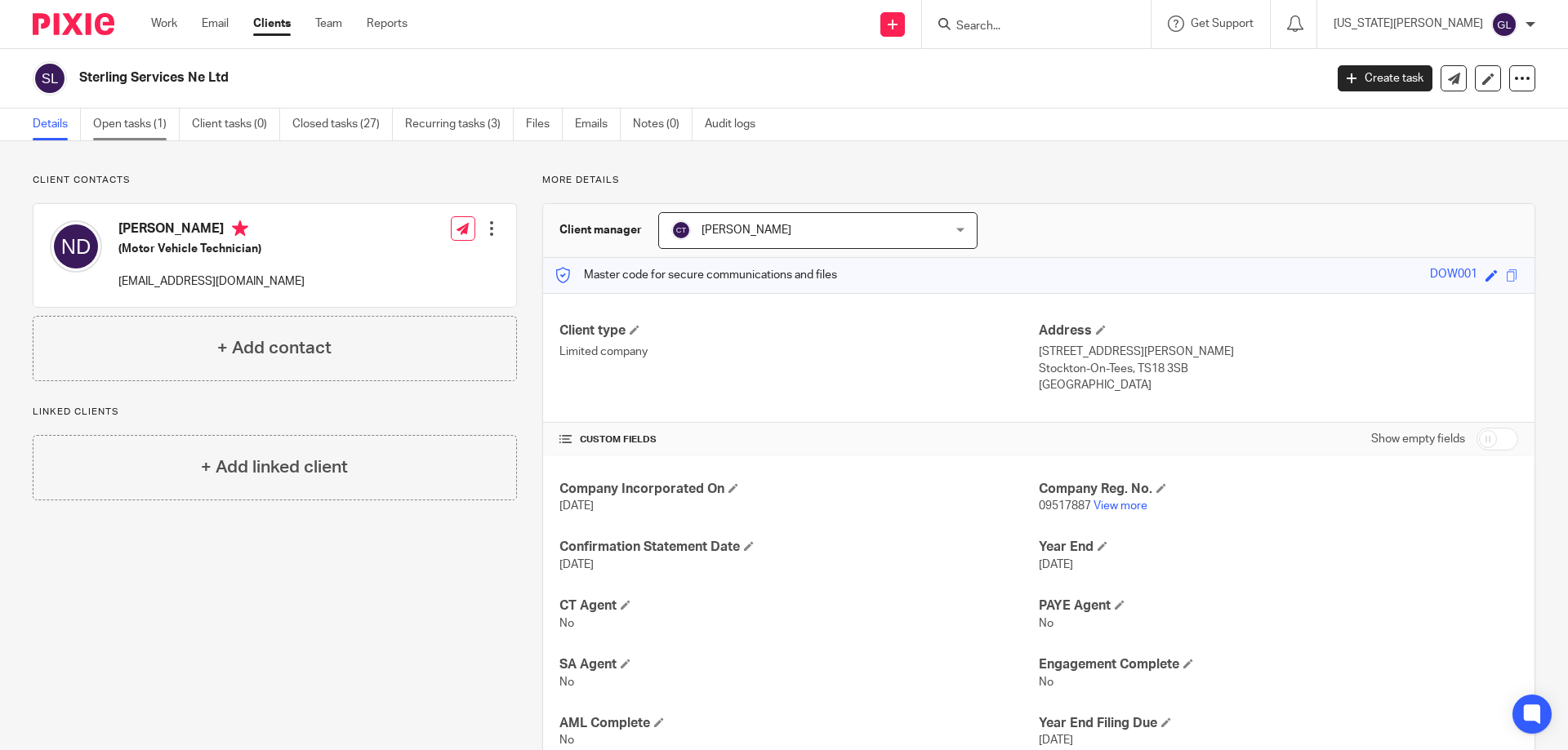
click at [119, 119] on link "Open tasks (1)" at bounding box center [136, 125] width 87 height 32
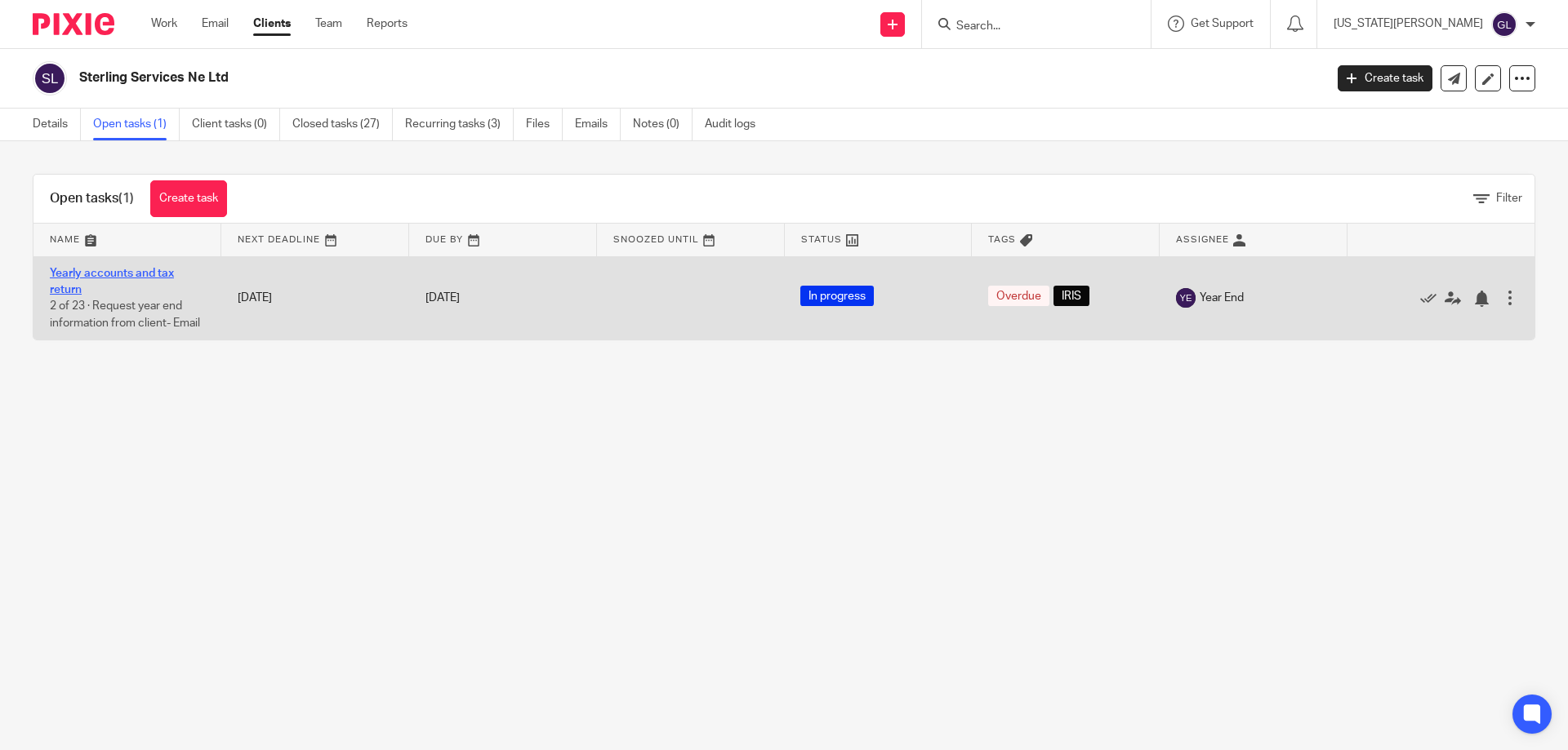
click at [135, 273] on link "Yearly accounts and tax return" at bounding box center [112, 281] width 124 height 28
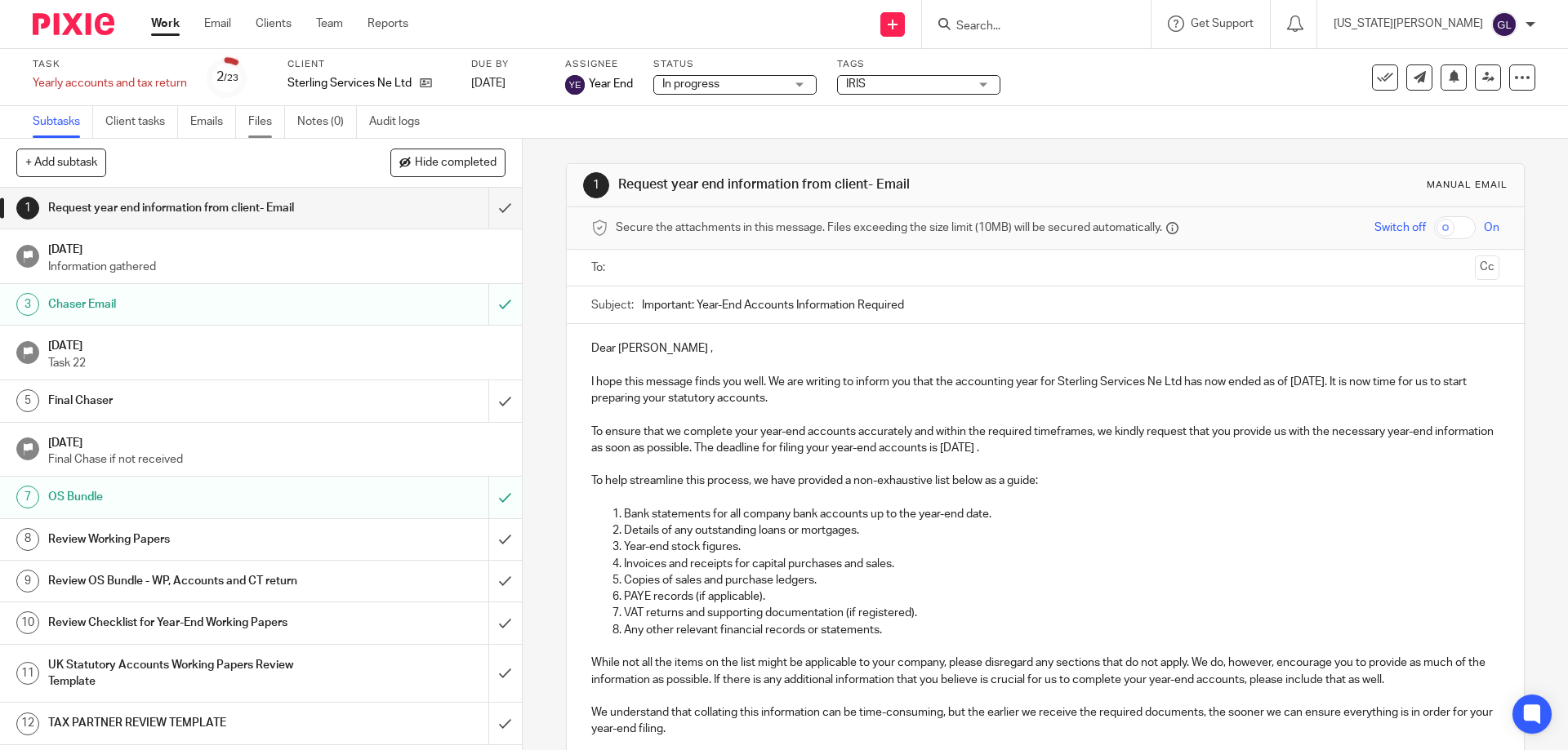
click at [268, 116] on link "Files" at bounding box center [266, 122] width 37 height 32
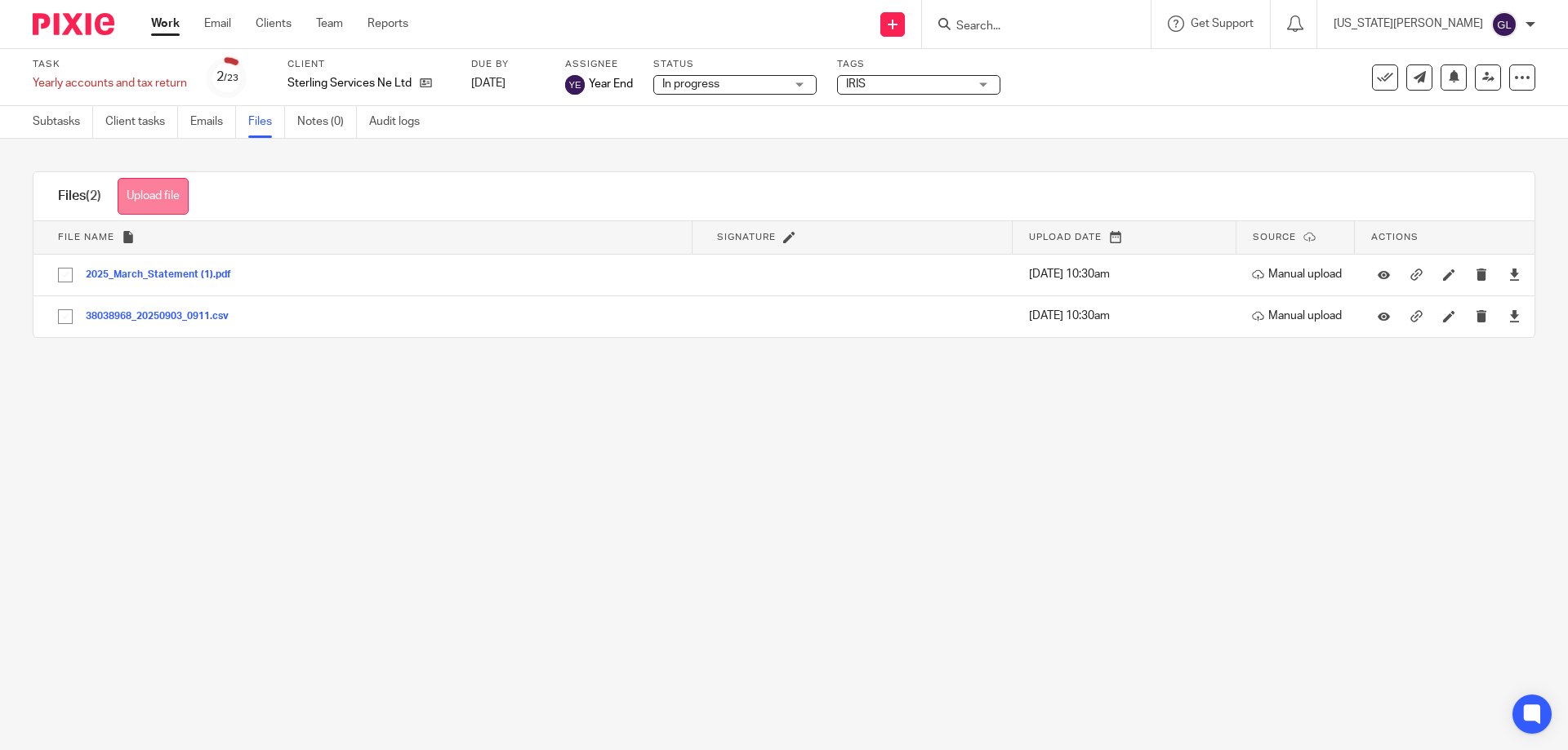
click at [170, 197] on button "Upload file" at bounding box center [154, 196] width 71 height 37
